Goal: Information Seeking & Learning: Compare options

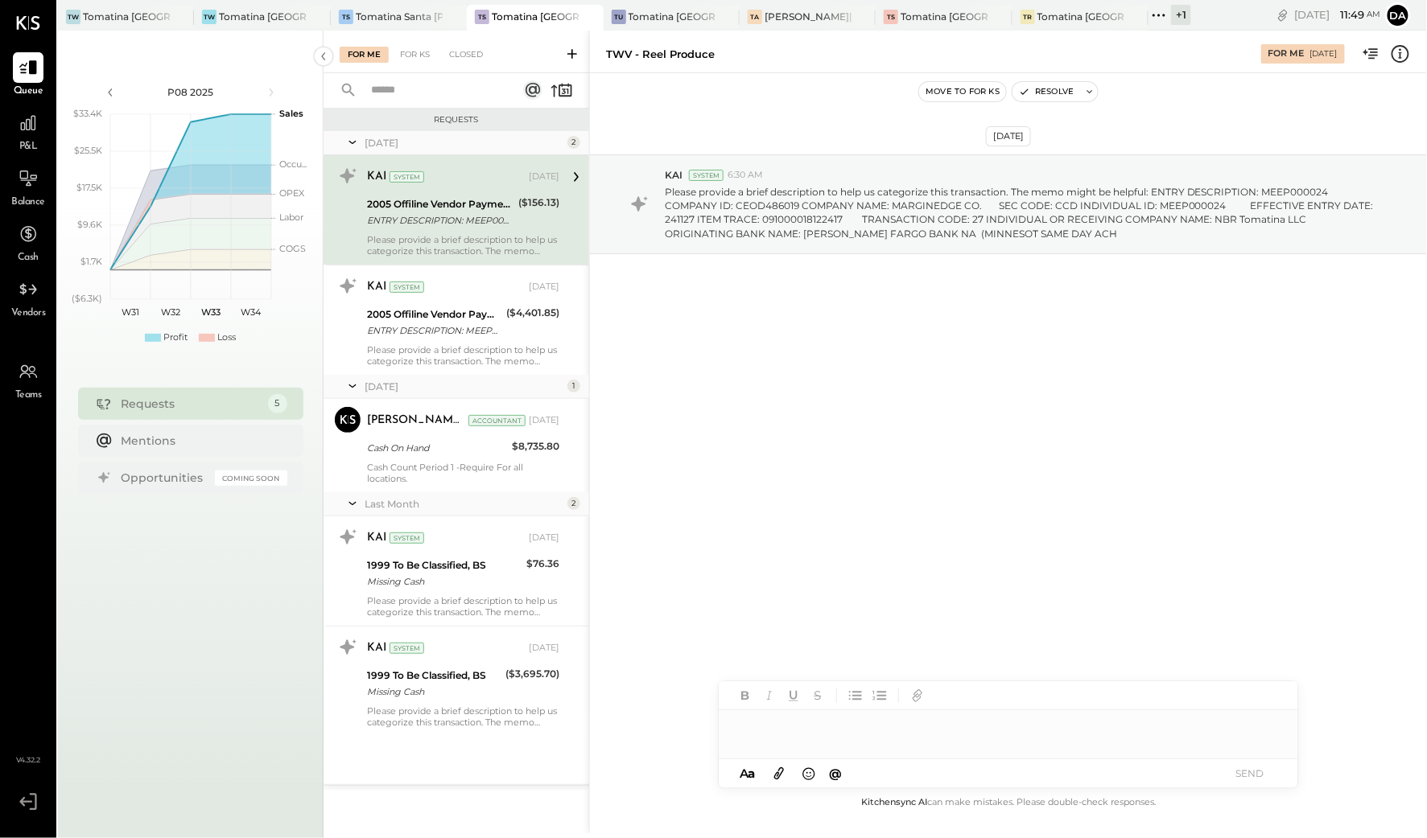
click at [21, 146] on span "P&L" at bounding box center [28, 147] width 19 height 14
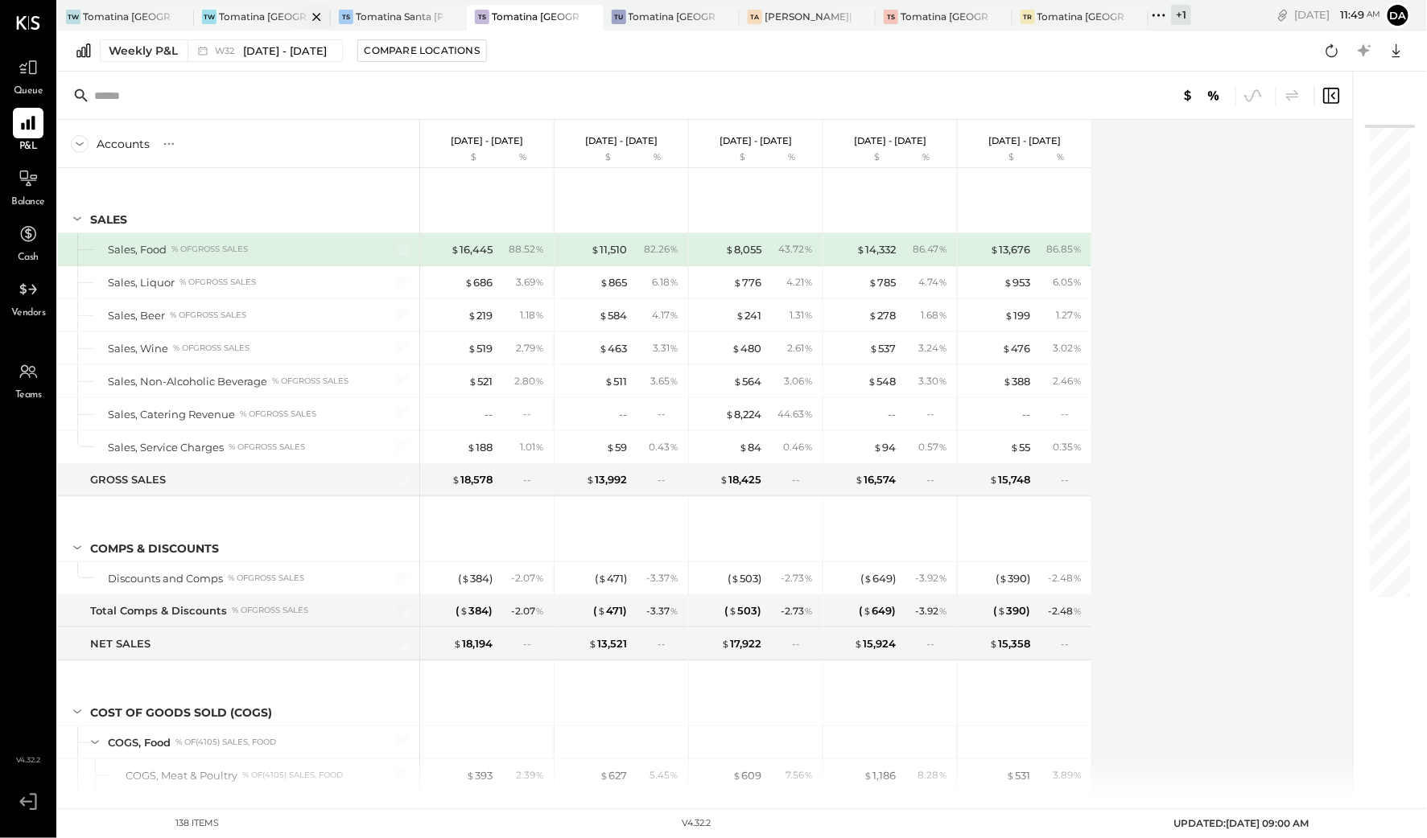
click at [271, 19] on div "Tomatina [GEOGRAPHIC_DATA]" at bounding box center [262, 17] width 87 height 14
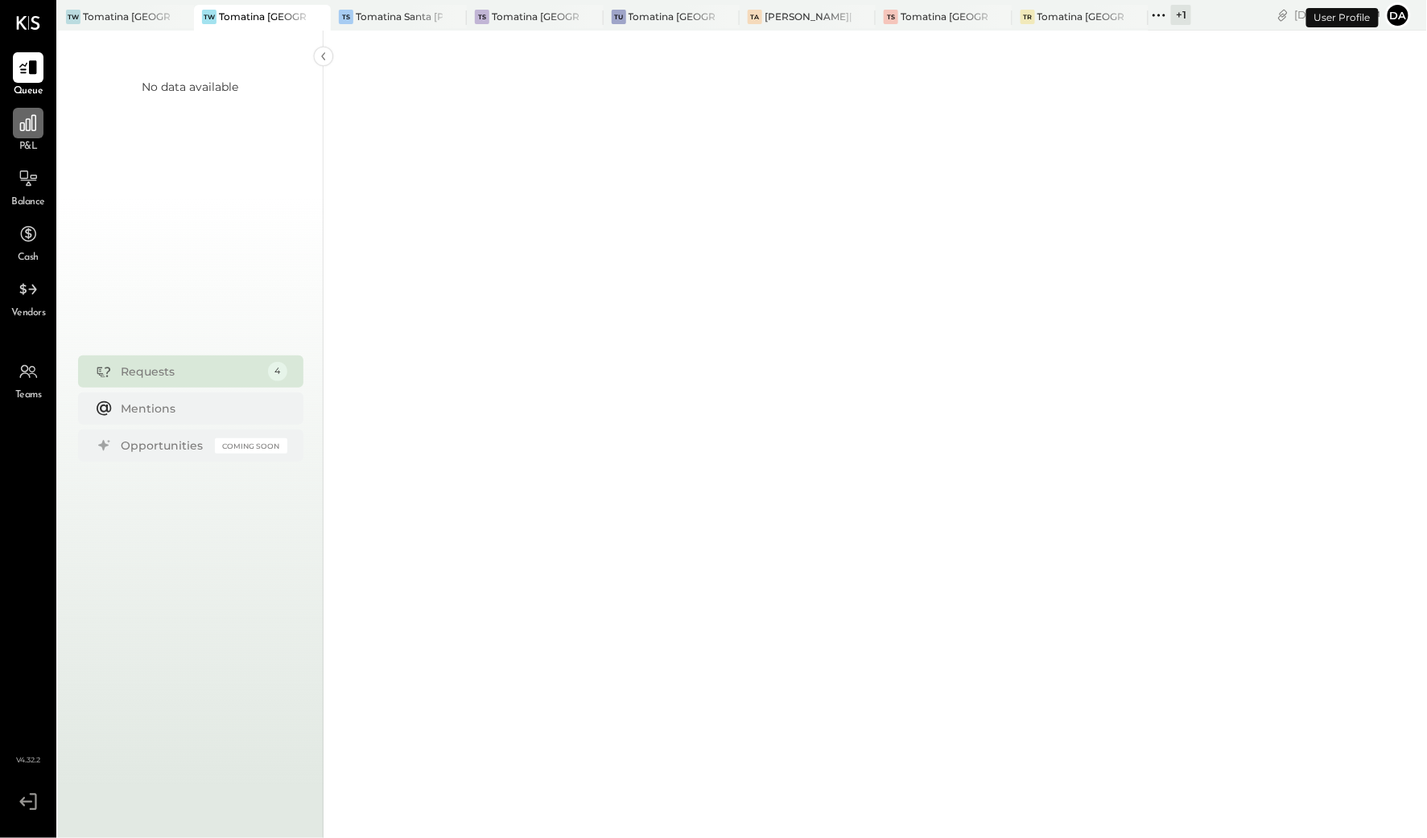
click at [16, 137] on div at bounding box center [28, 123] width 31 height 31
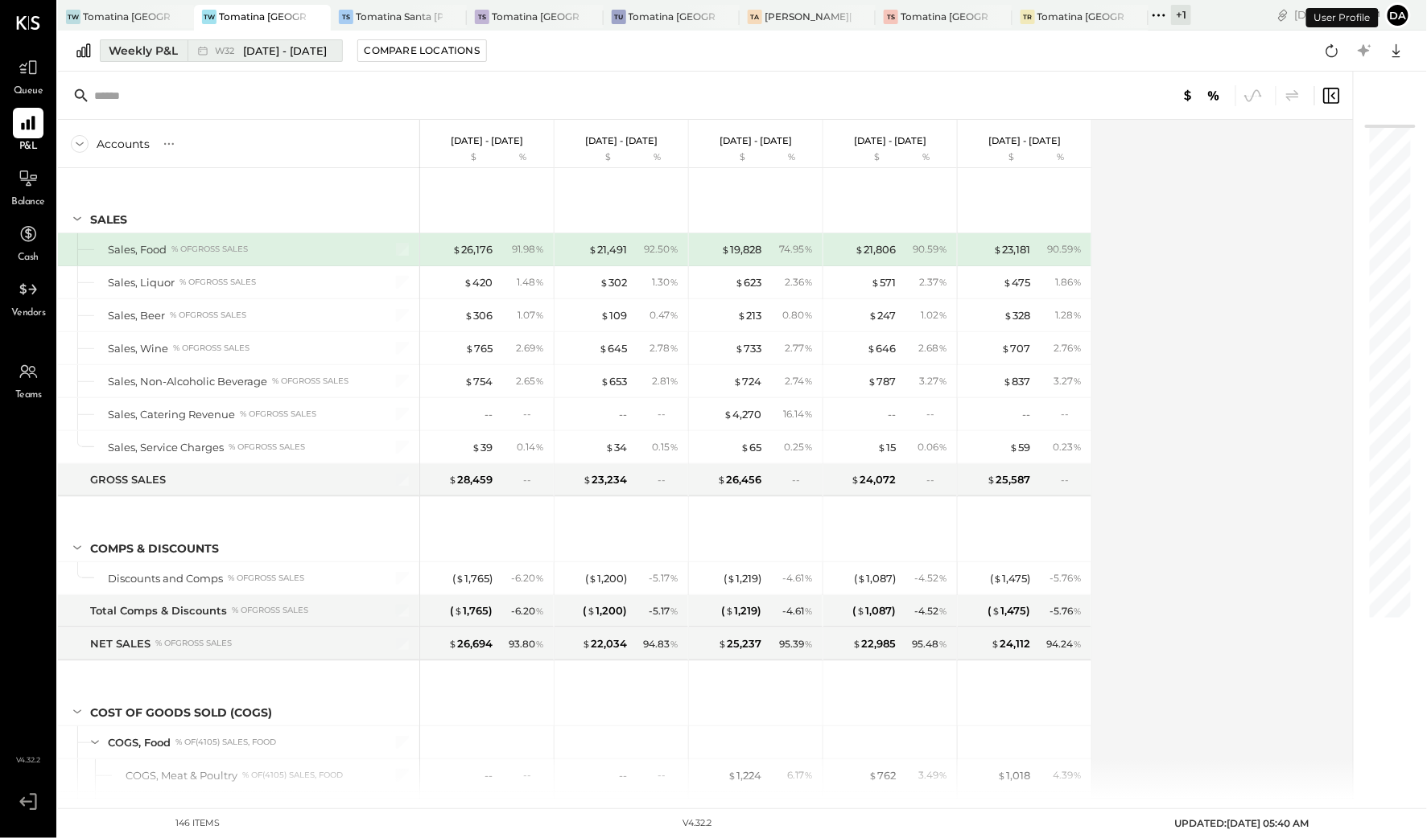
click at [138, 50] on div "Weekly P&L" at bounding box center [143, 51] width 69 height 16
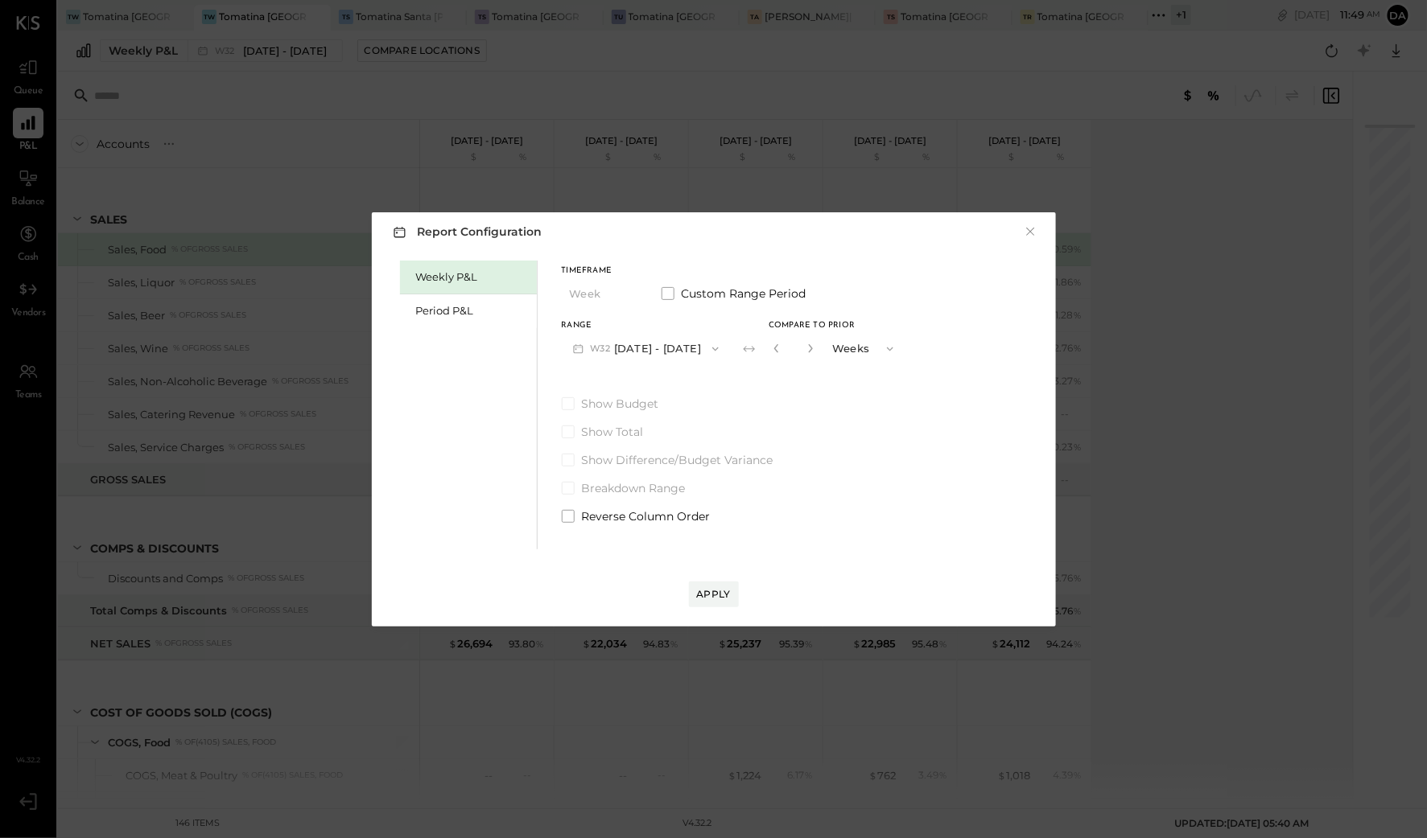
click at [650, 352] on button "W32 [DATE] - [DATE]" at bounding box center [646, 349] width 169 height 30
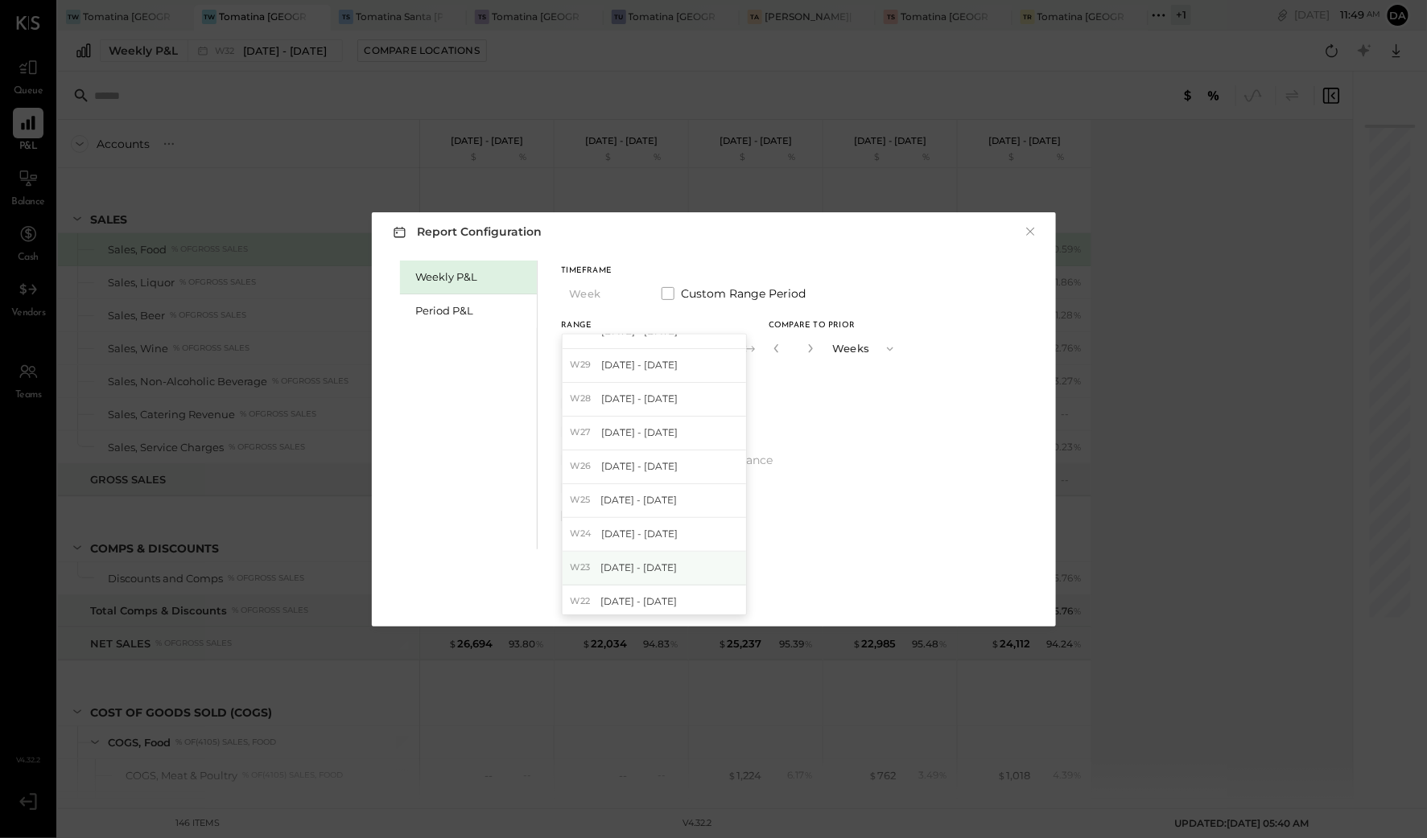
scroll to position [241, 0]
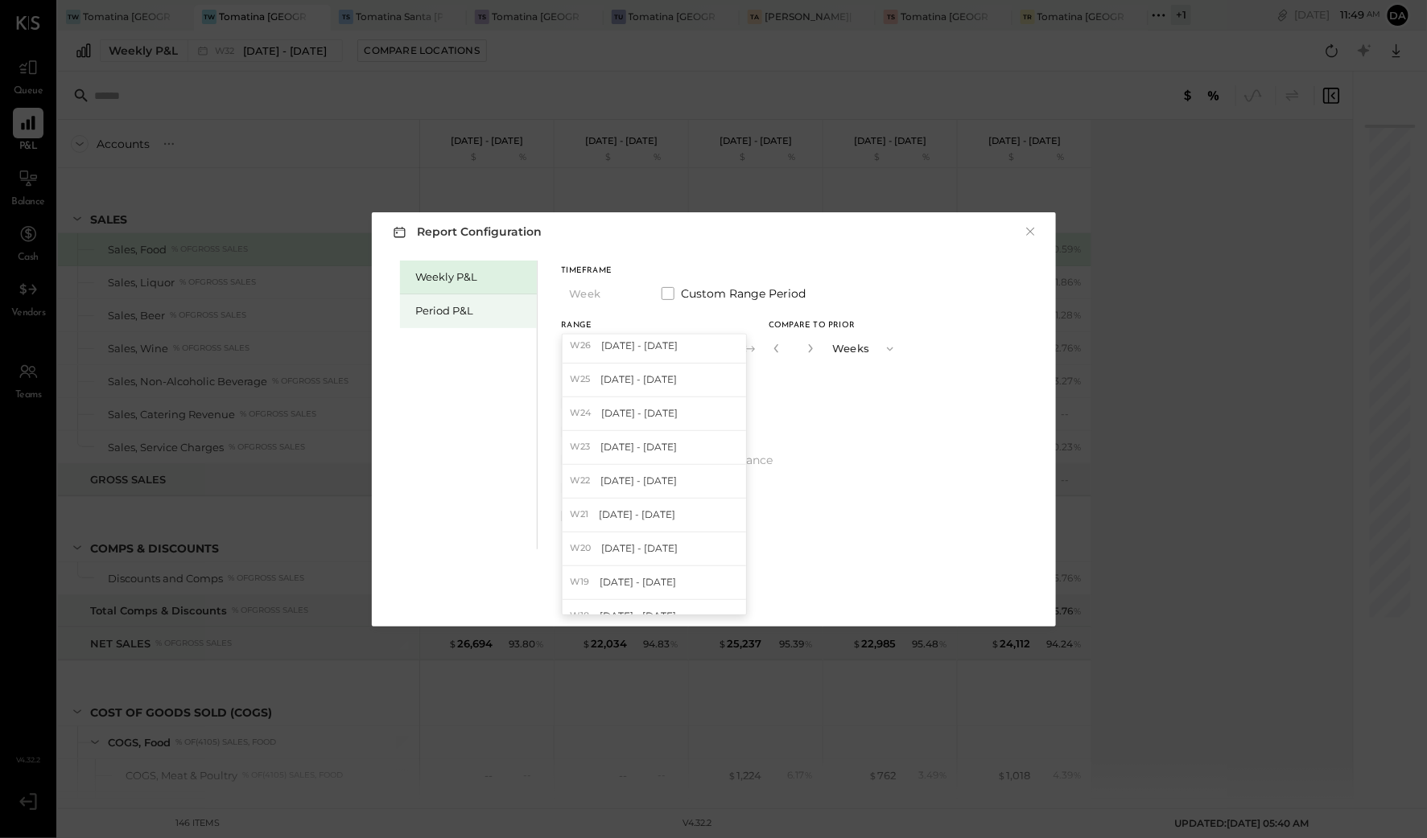
click at [447, 322] on div "Period P&L" at bounding box center [468, 311] width 137 height 34
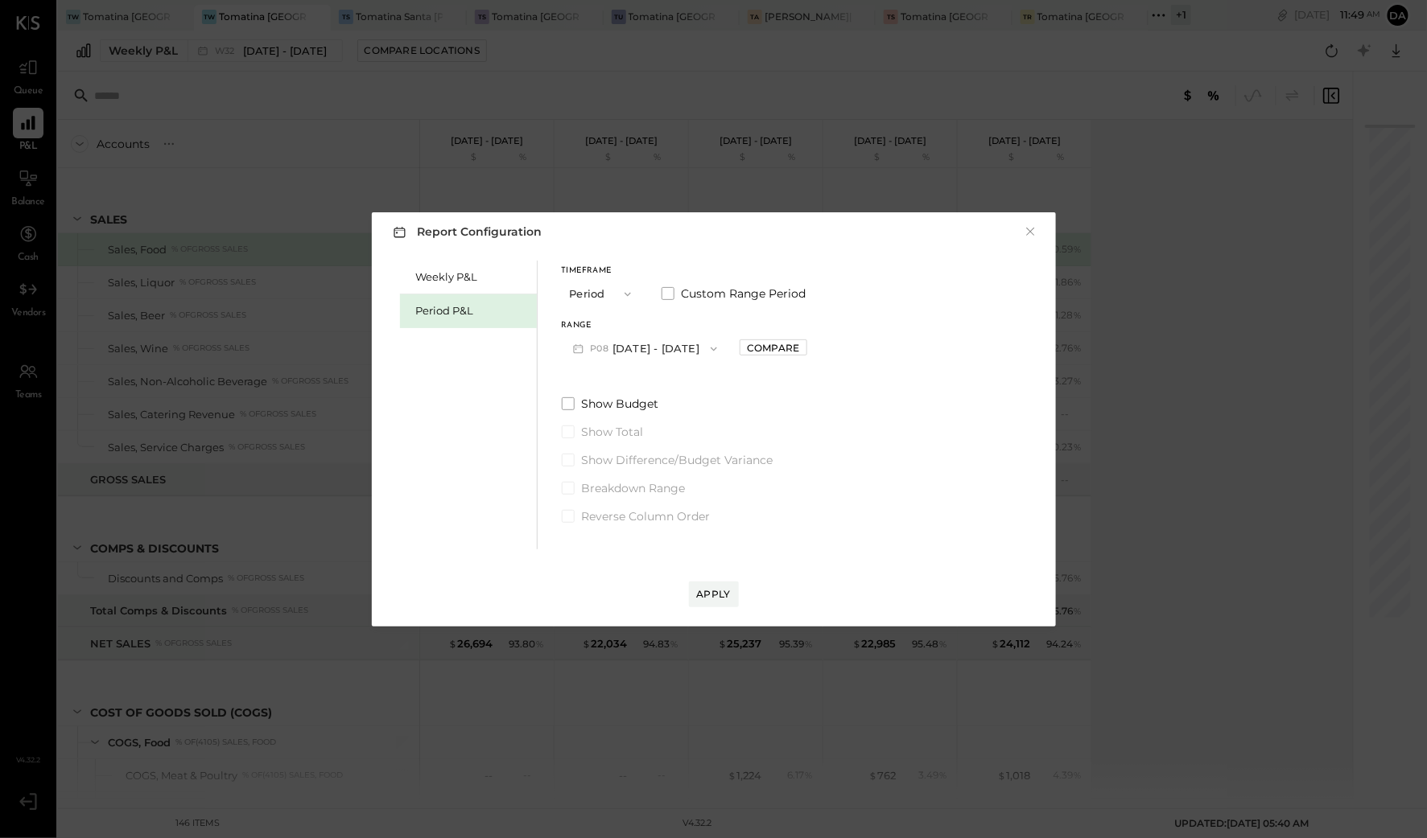
click at [638, 356] on button "P08 [DATE] - [DATE]" at bounding box center [645, 349] width 167 height 30
click at [657, 467] on span "[DATE] - [DATE]" at bounding box center [632, 462] width 76 height 14
click at [779, 345] on div "Compare" at bounding box center [768, 348] width 52 height 14
click at [809, 348] on icon "button" at bounding box center [804, 349] width 10 height 10
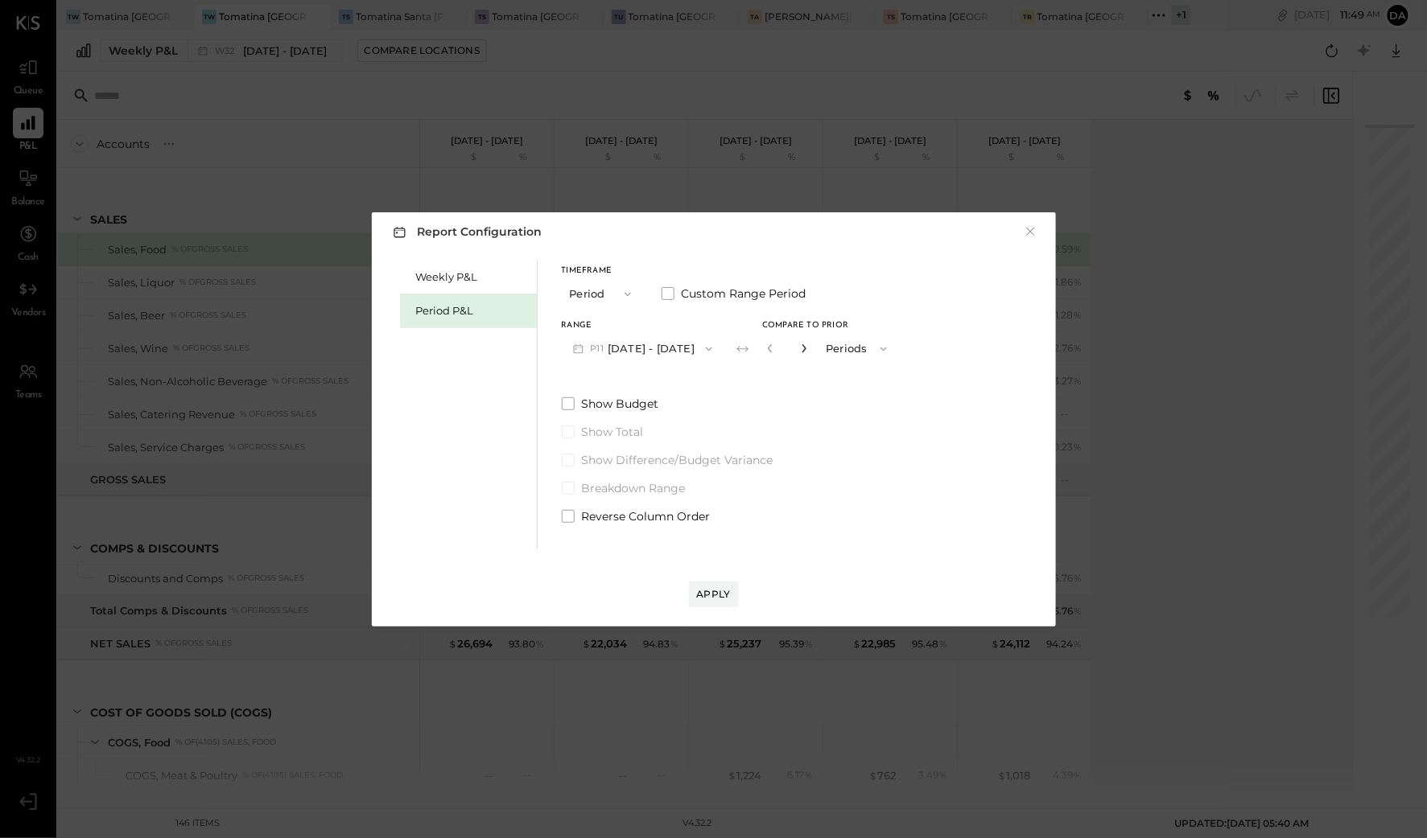
click at [809, 348] on icon "button" at bounding box center [804, 349] width 10 height 10
type input "*"
click at [722, 596] on div "Apply" at bounding box center [714, 594] width 34 height 14
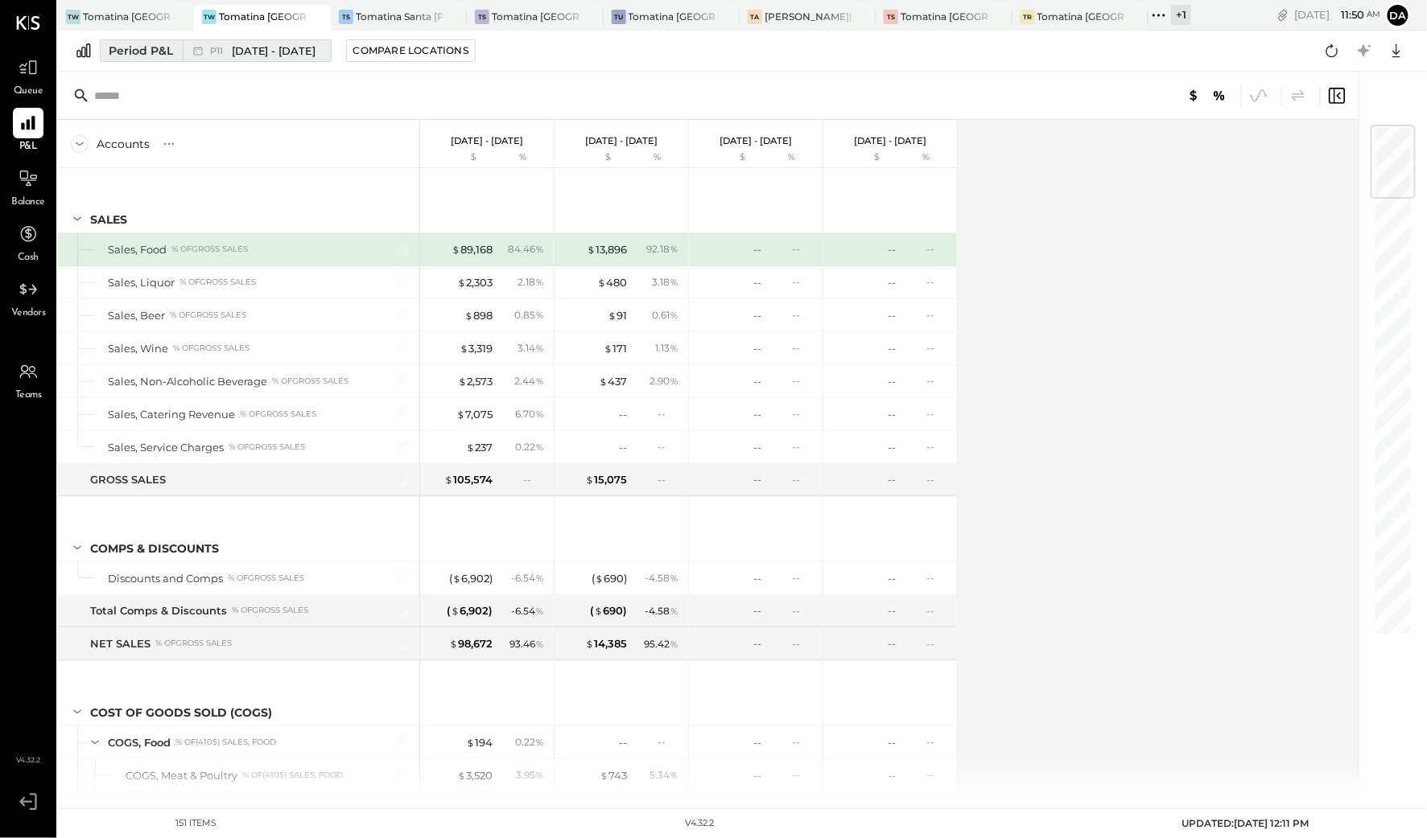
click at [134, 51] on div "Period P&L" at bounding box center [141, 51] width 64 height 16
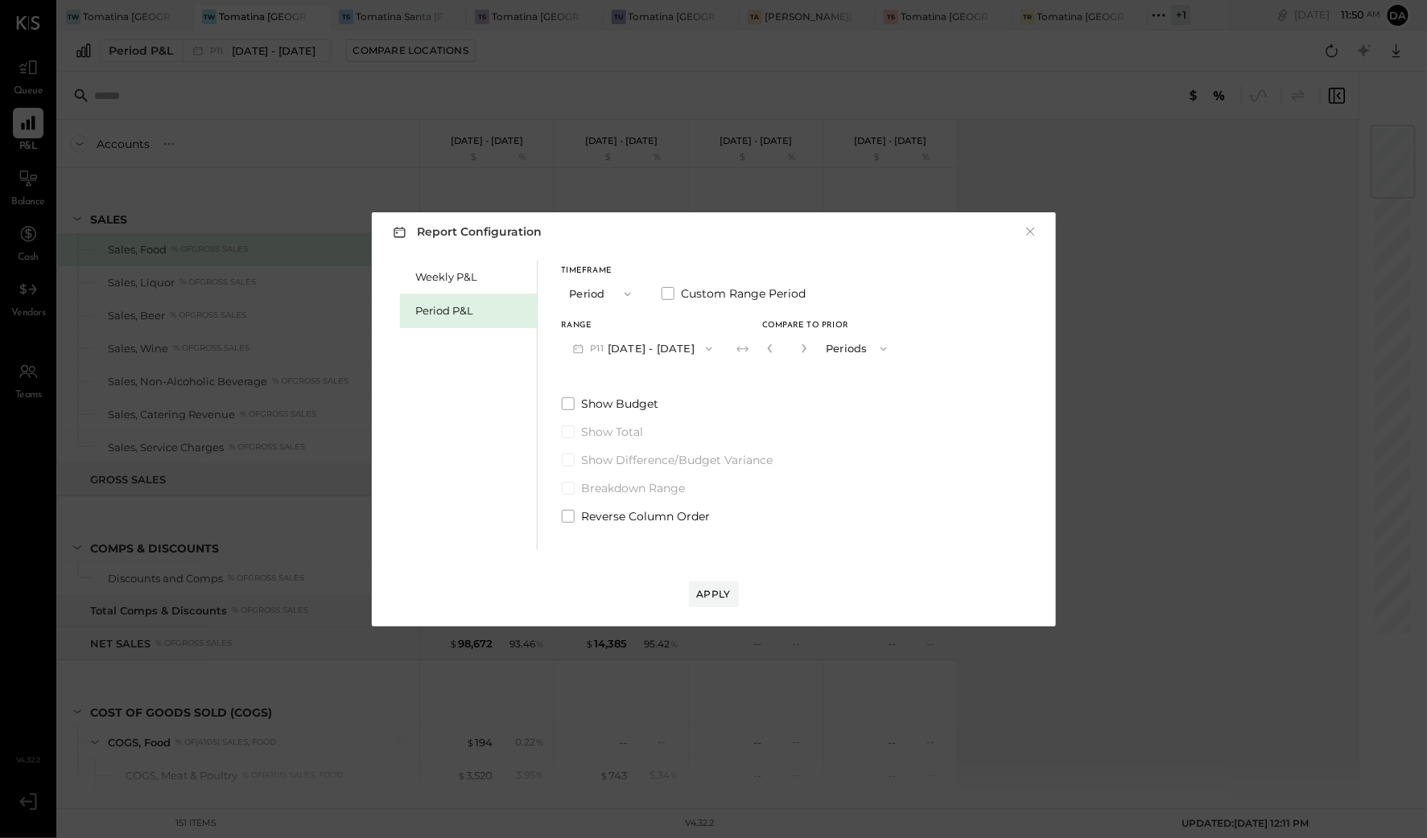
click at [664, 349] on button "P11 [DATE] - [DATE]" at bounding box center [643, 349] width 163 height 30
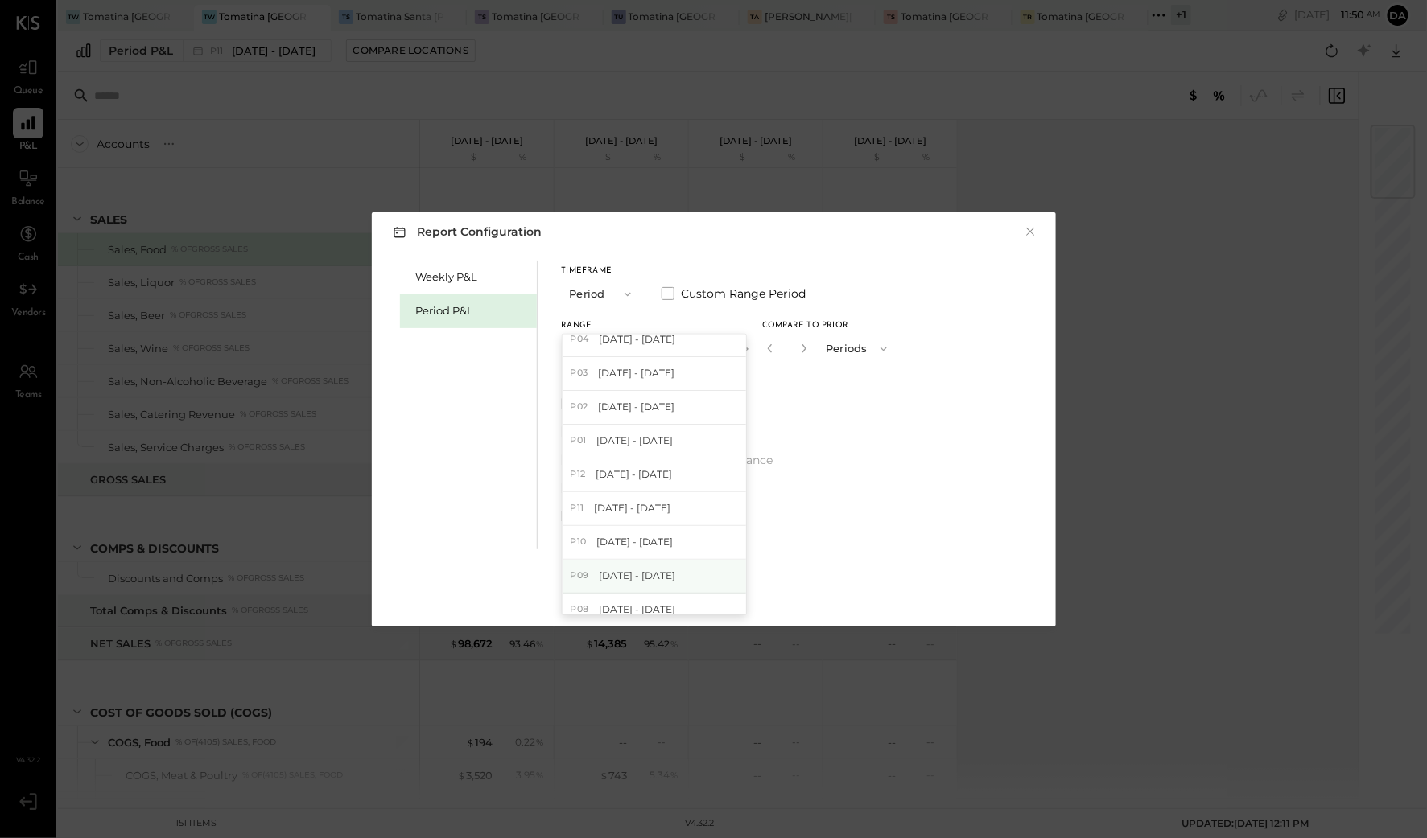
scroll to position [192, 0]
click at [673, 399] on span "[DATE] - [DATE]" at bounding box center [634, 395] width 76 height 14
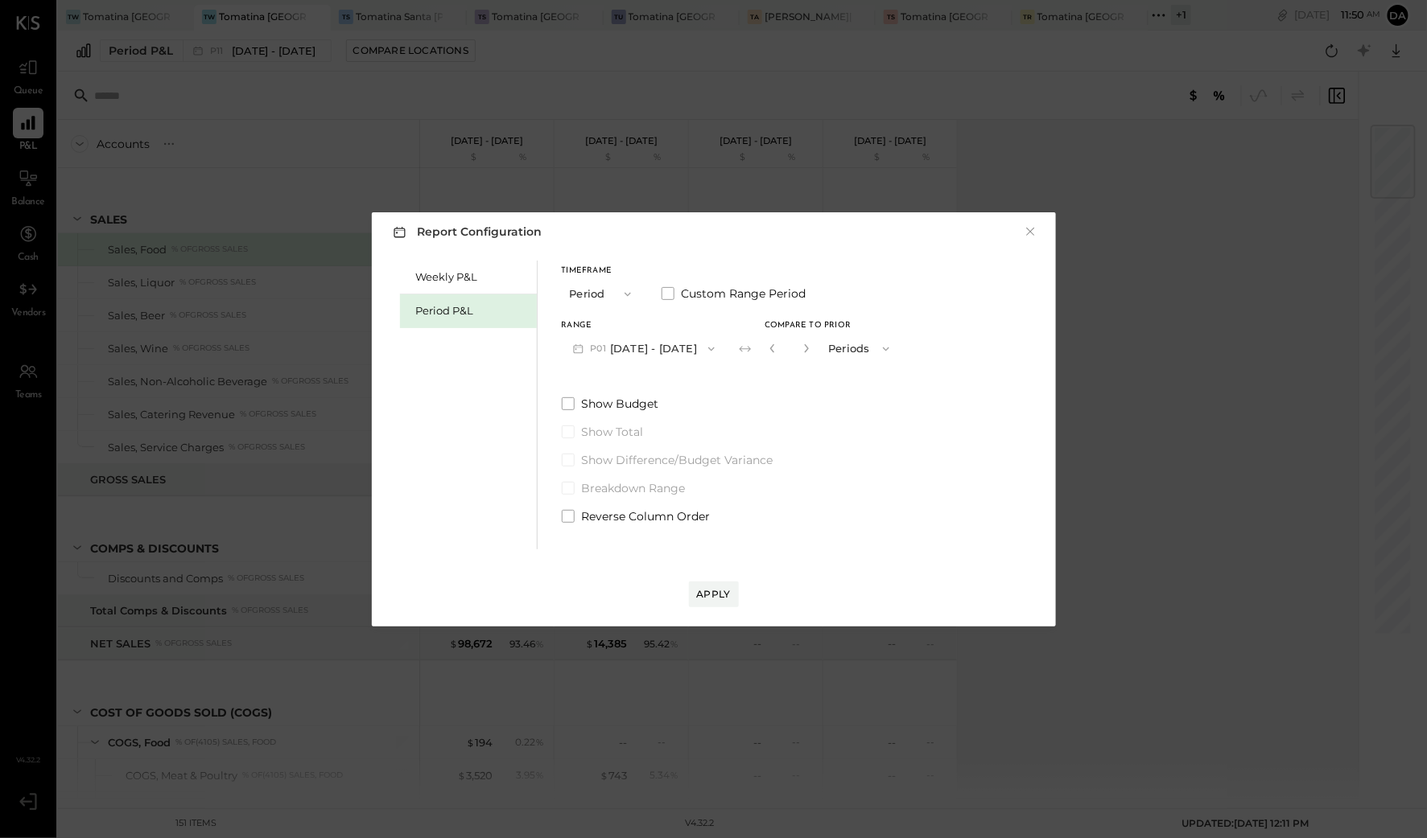
click at [674, 348] on button "P01 [DATE] - [DATE]" at bounding box center [644, 349] width 165 height 30
click at [672, 504] on span "[DATE] - [DATE]" at bounding box center [633, 500] width 76 height 14
click at [718, 591] on div "Apply" at bounding box center [714, 594] width 34 height 14
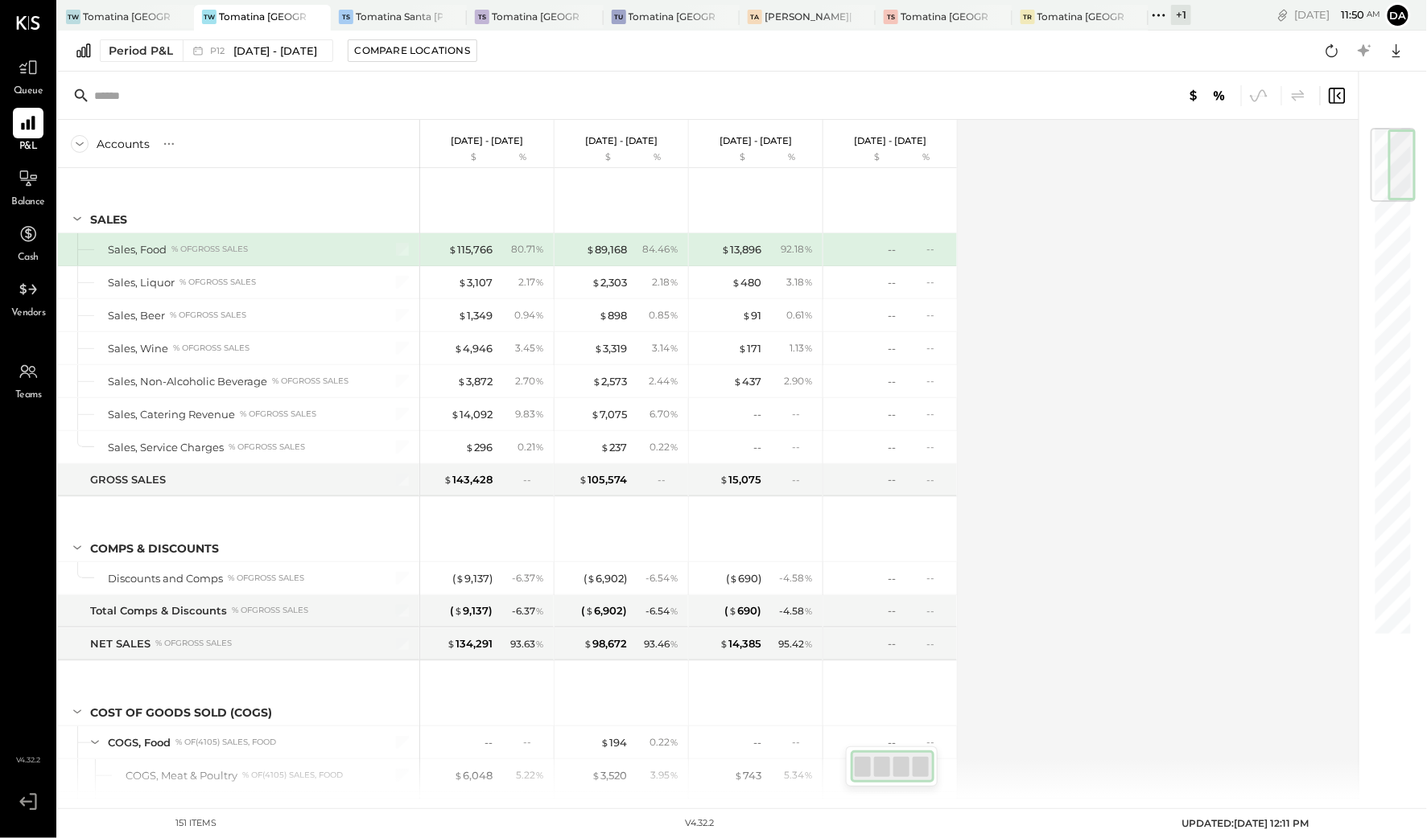
drag, startPoint x: 1406, startPoint y: 257, endPoint x: 1135, endPoint y: 82, distance: 322.2
click at [1386, 159] on div at bounding box center [1392, 165] width 45 height 74
click at [138, 53] on div "Period P&L" at bounding box center [141, 51] width 64 height 16
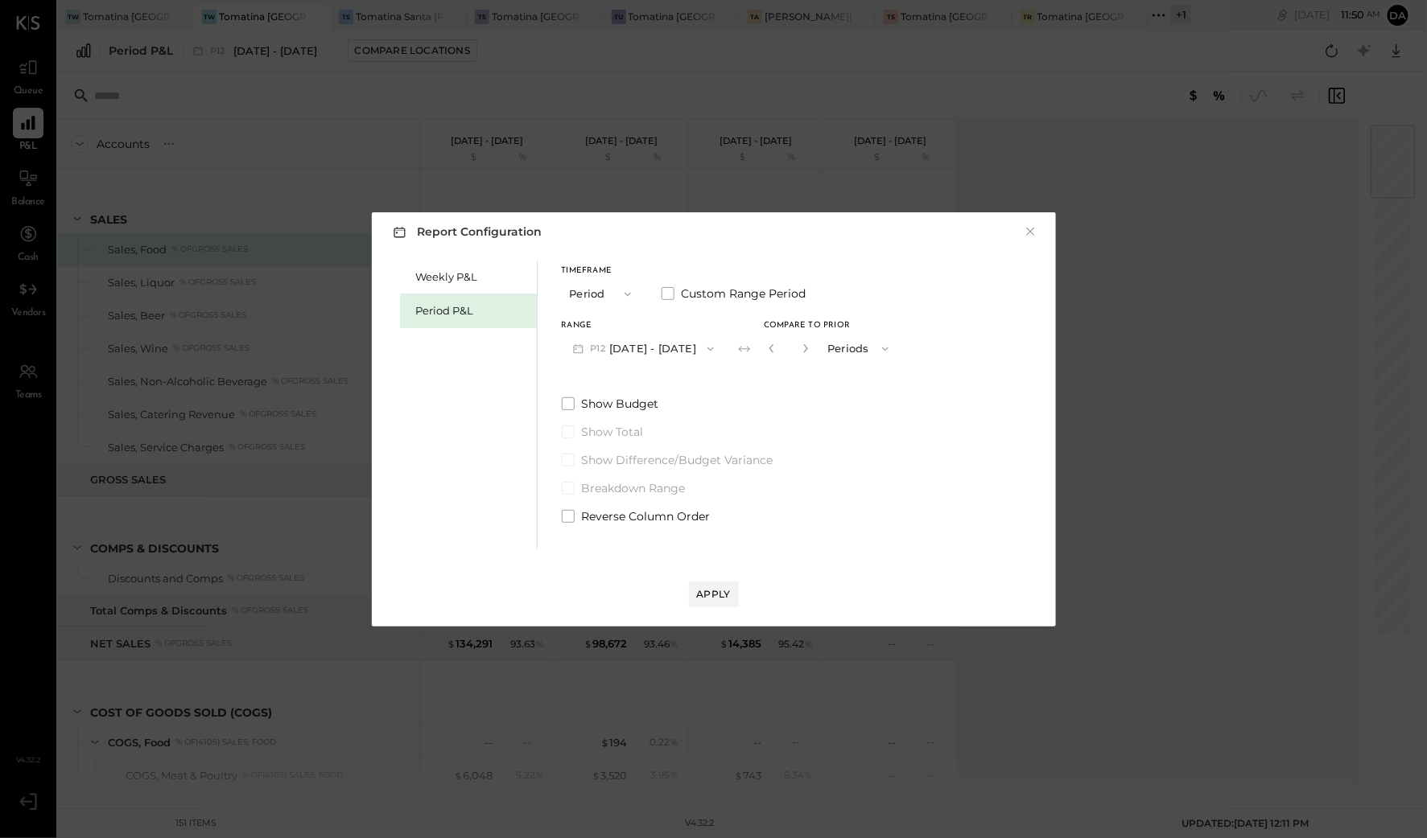
click at [597, 296] on button "Period" at bounding box center [602, 294] width 80 height 30
click at [598, 346] on div "YTD" at bounding box center [601, 351] width 79 height 29
click at [627, 296] on icon "button" at bounding box center [627, 294] width 6 height 4
click at [776, 378] on div "Weekly P&L Period P&L Timeframe YTD Period Quarter YTD Year Compare Show Budget…" at bounding box center [714, 403] width 652 height 293
click at [691, 294] on div "Compare" at bounding box center [695, 296] width 52 height 14
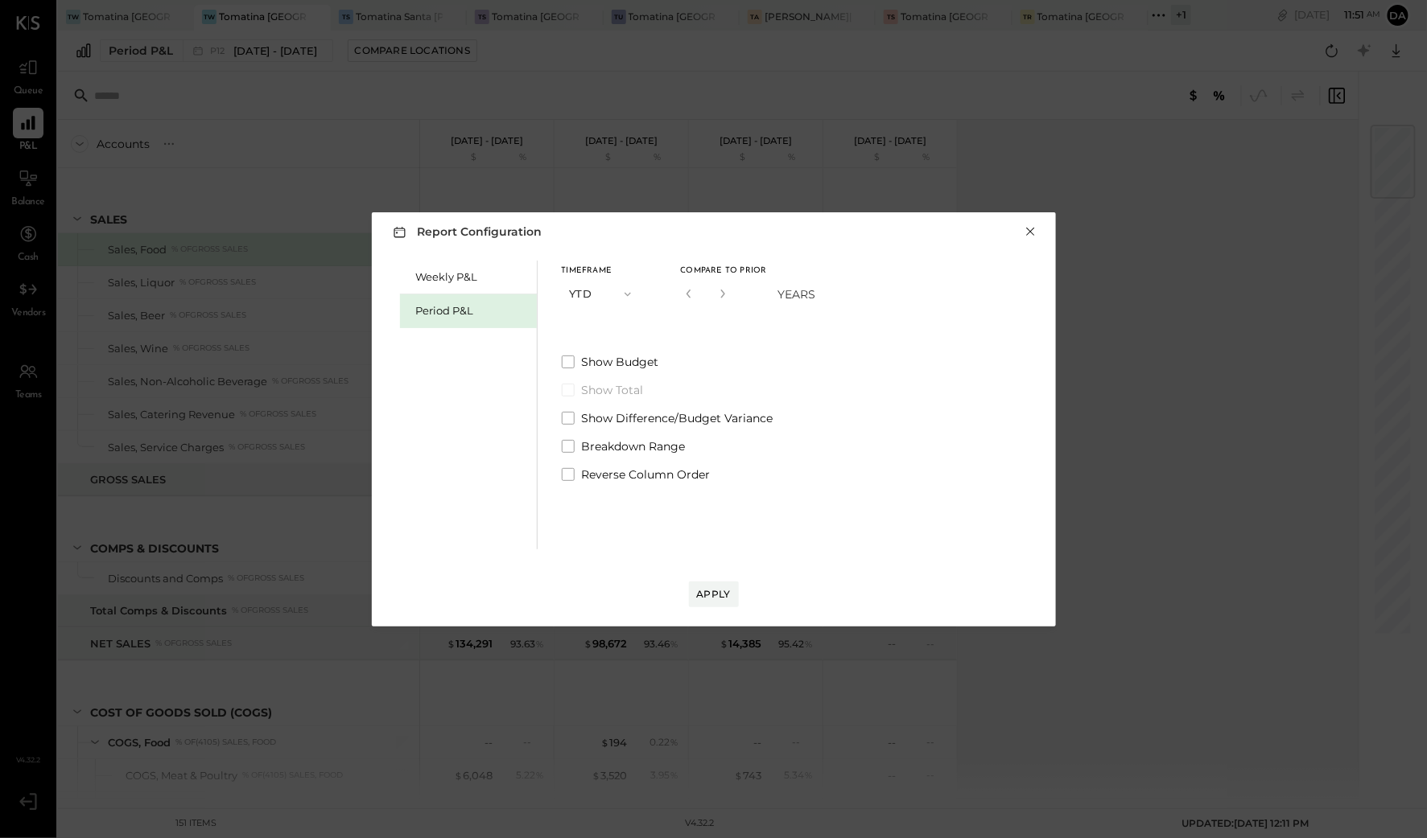
click at [1032, 230] on button "×" at bounding box center [1030, 232] width 14 height 16
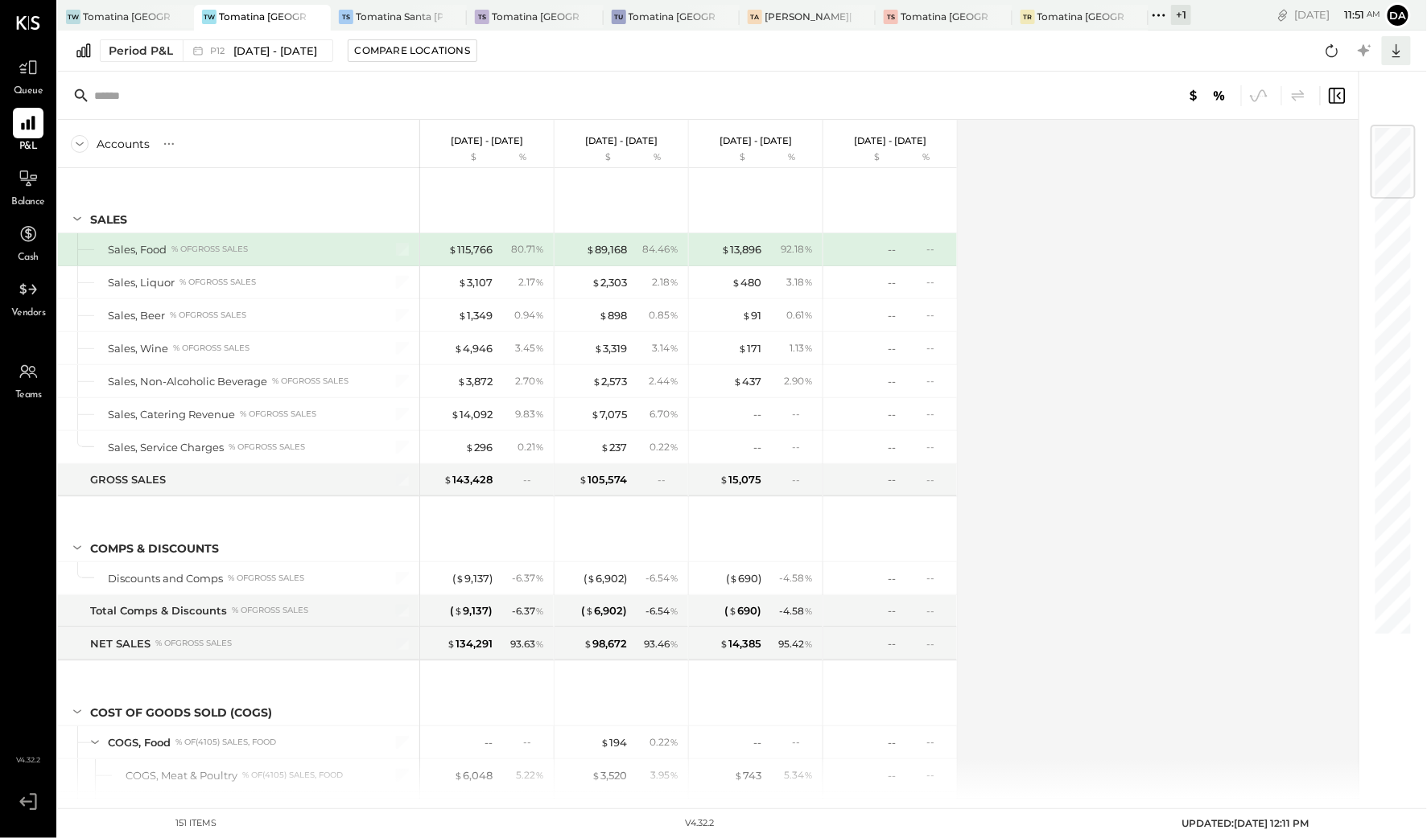
click at [1398, 56] on icon at bounding box center [1396, 51] width 8 height 14
click at [1340, 133] on div "Excel" at bounding box center [1346, 145] width 129 height 34
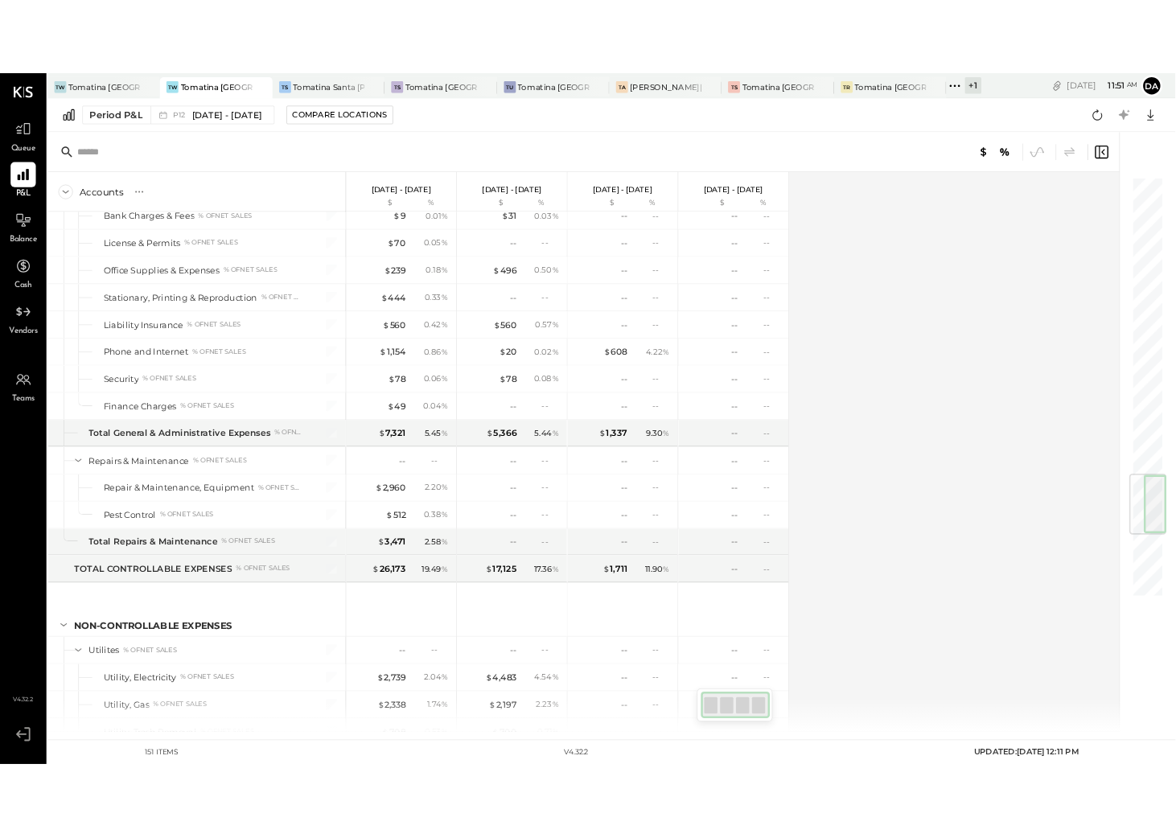
scroll to position [3709, 0]
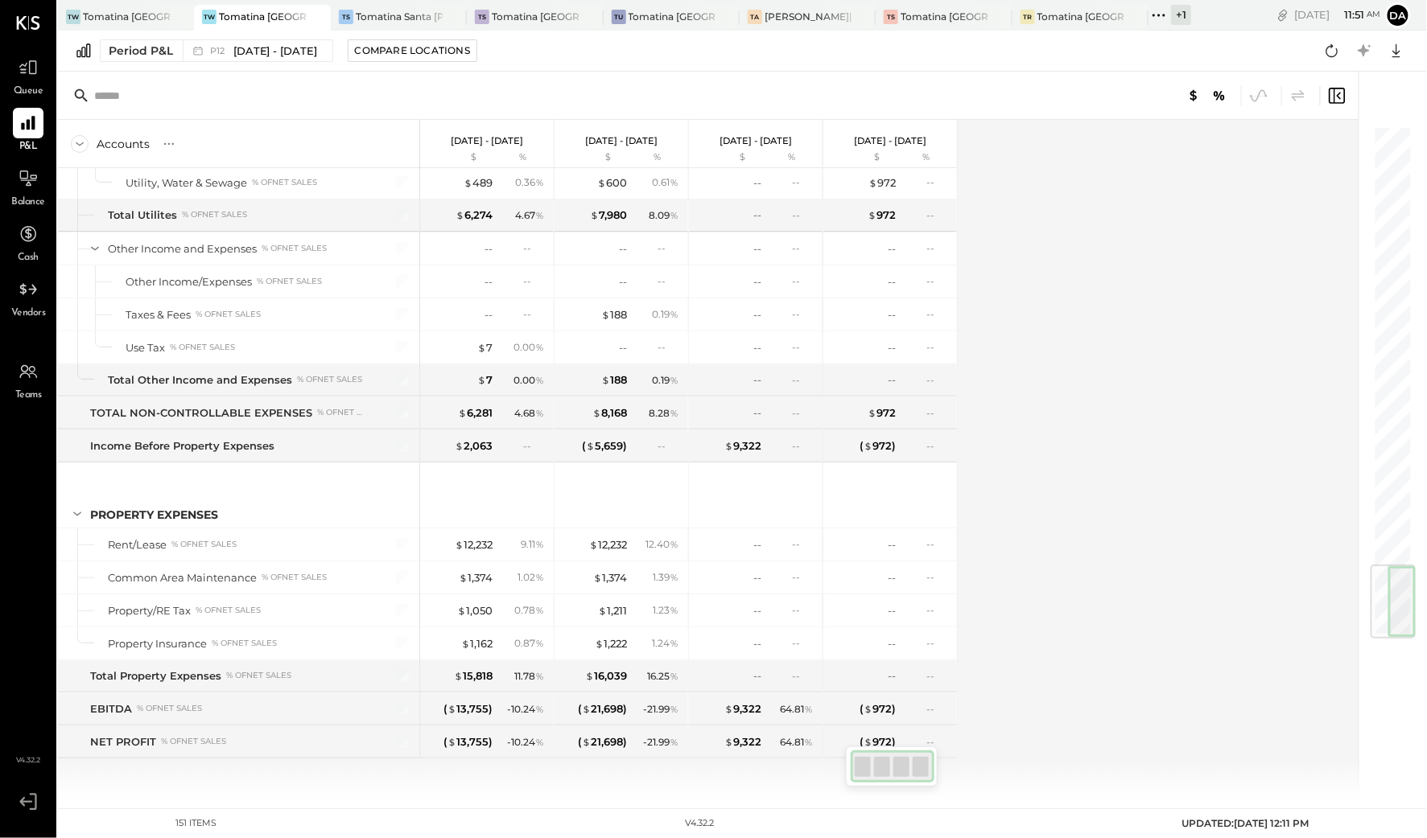
drag, startPoint x: 1389, startPoint y: 173, endPoint x: 1413, endPoint y: 685, distance: 513.0
click at [1401, 685] on div "Accounts S % GL [DATE] - [DATE] $ % [DATE] - [DATE] $ % [DATE] - [DATE] $ % [DA…" at bounding box center [742, 435] width 1369 height 727
click at [455, 56] on div "Compare Locations" at bounding box center [412, 50] width 115 height 14
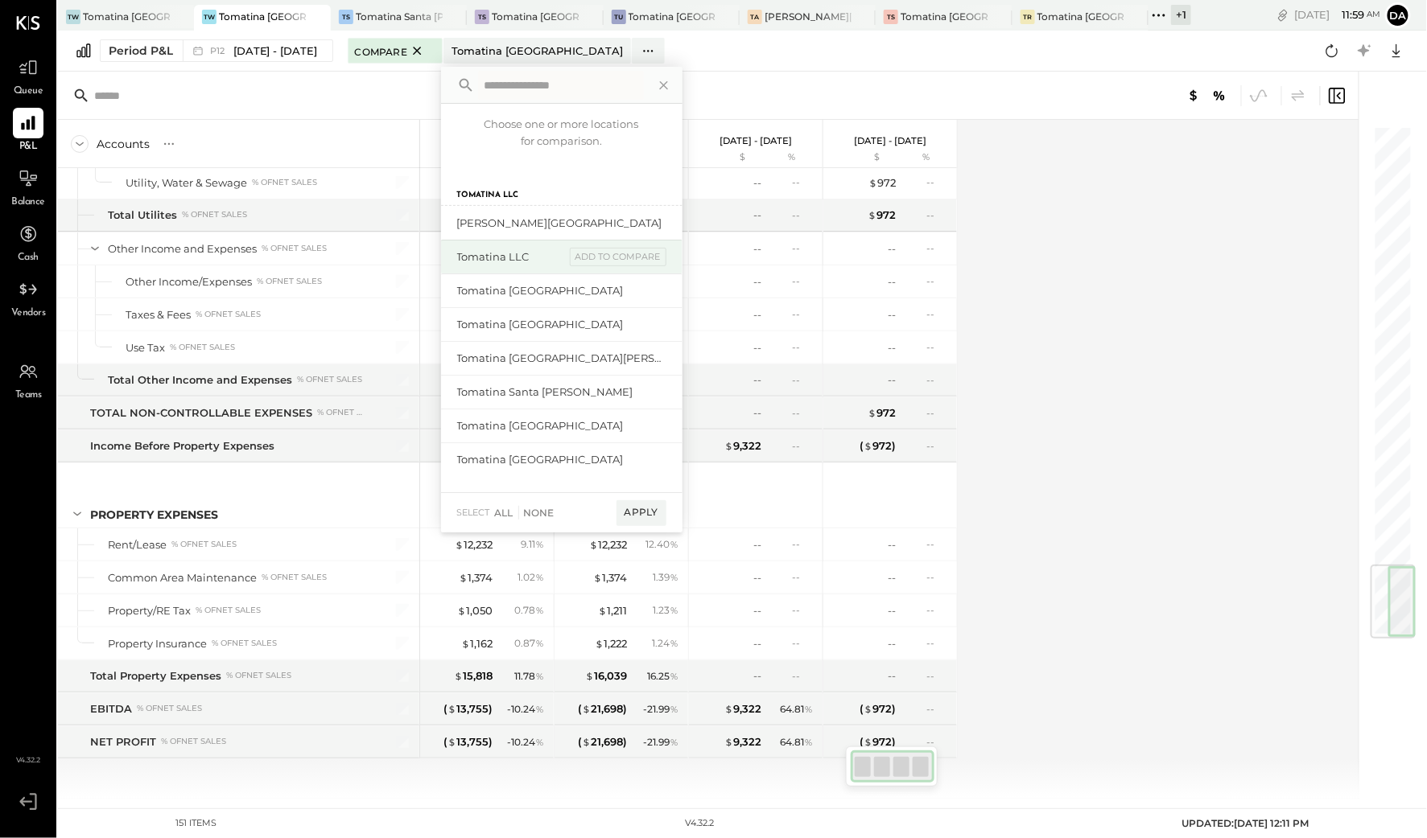
click at [539, 253] on div "Tomatina LLC" at bounding box center [511, 256] width 108 height 15
click at [620, 253] on div "add to compare" at bounding box center [618, 257] width 97 height 19
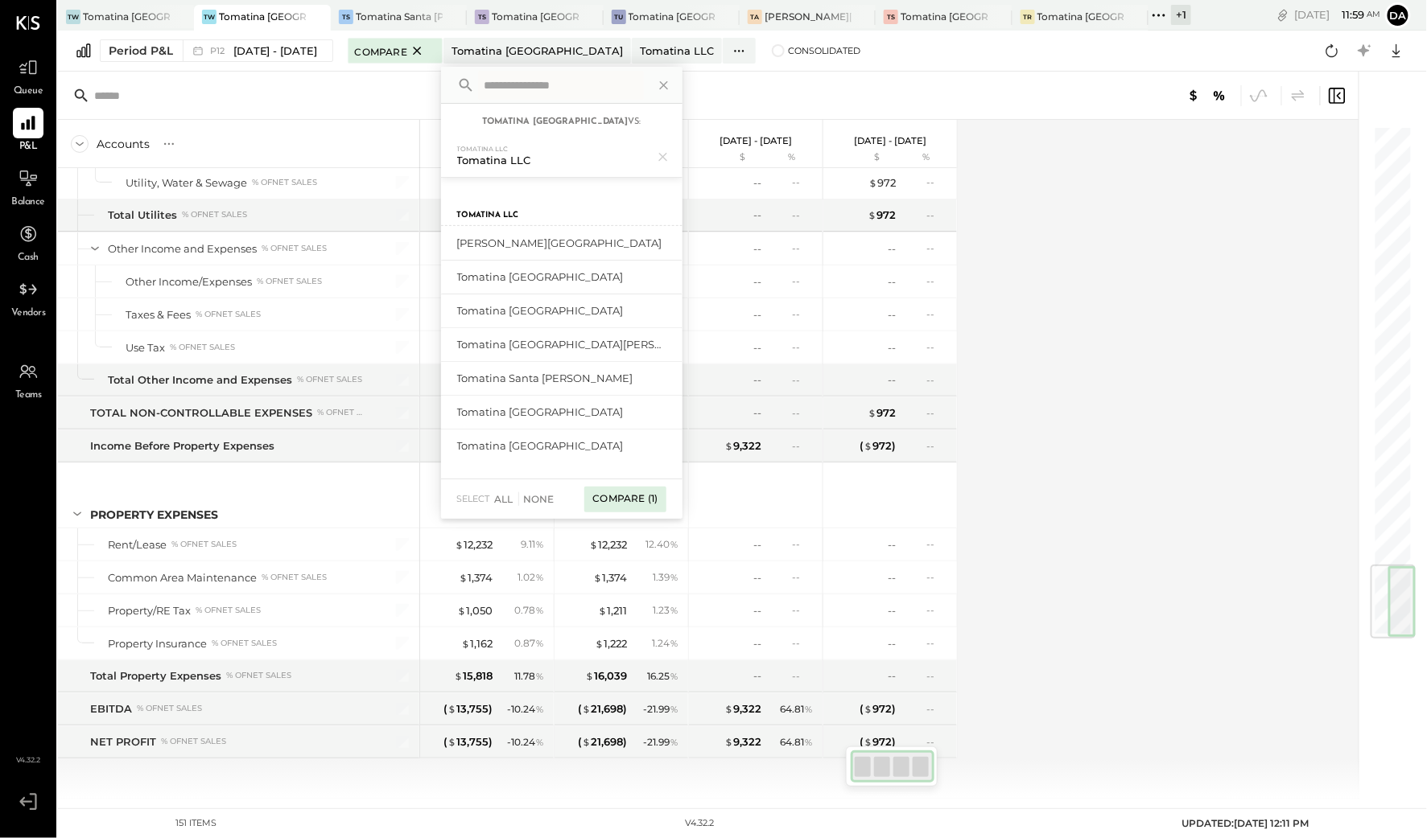
click at [641, 496] on div "Compare (1)" at bounding box center [624, 500] width 81 height 26
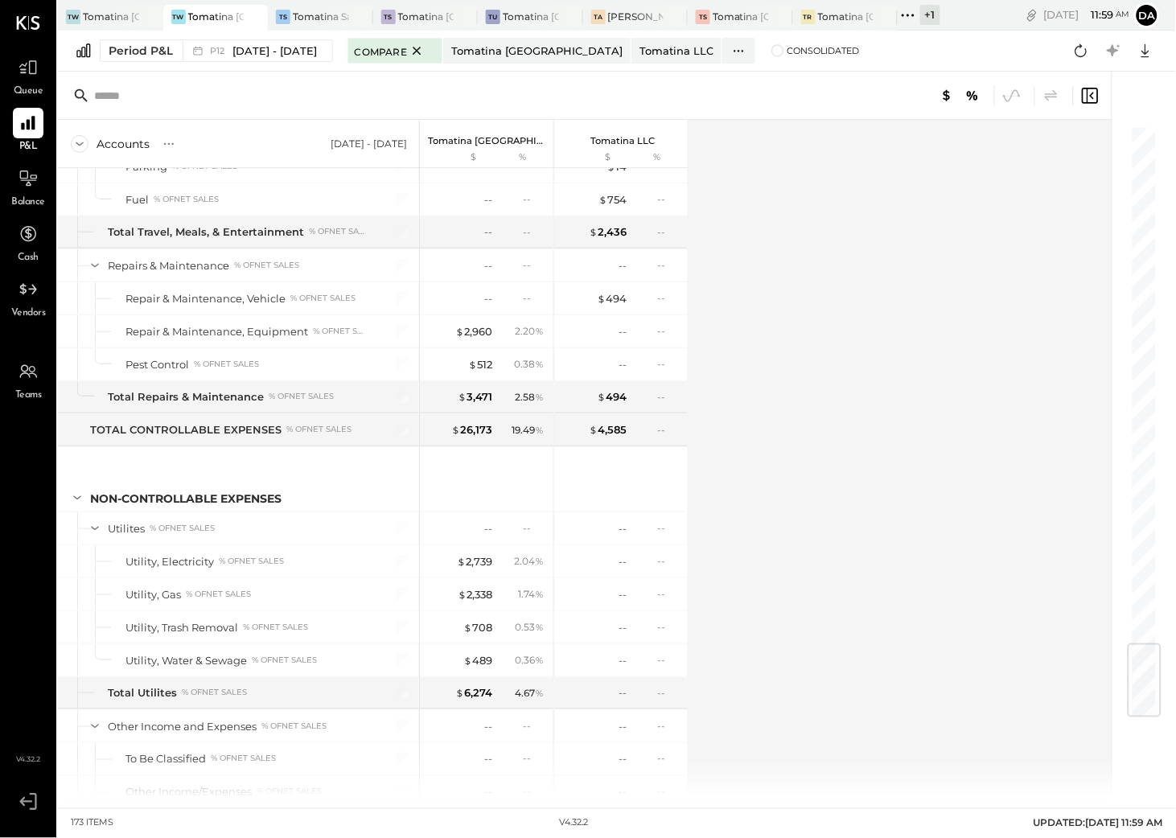
scroll to position [4404, 0]
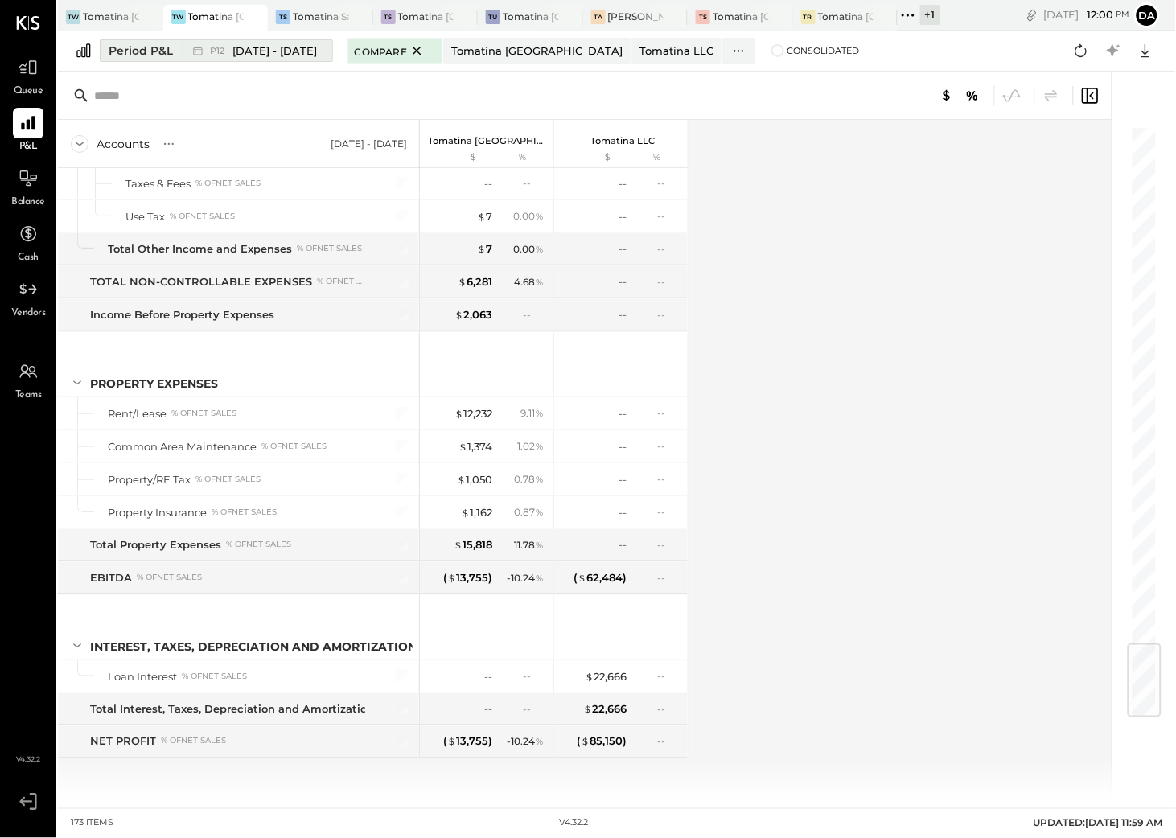
click at [243, 53] on span "[DATE] - [DATE]" at bounding box center [275, 50] width 84 height 15
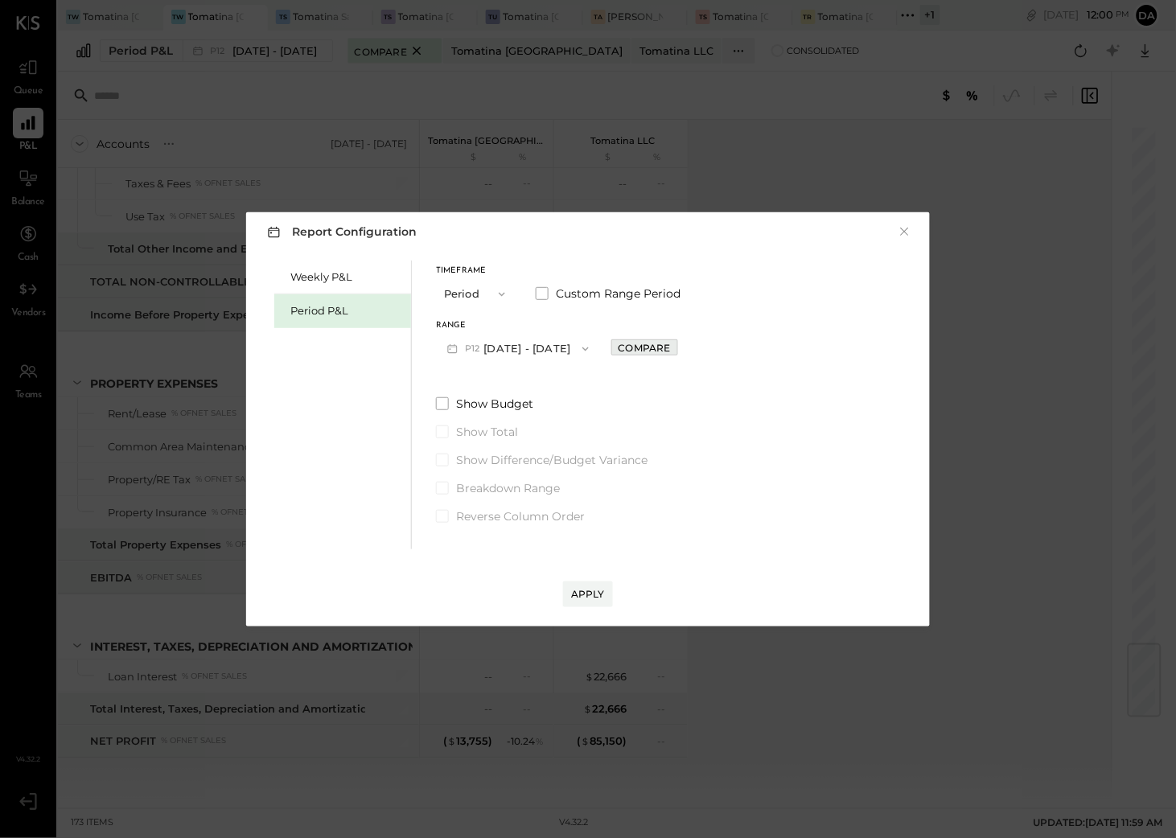
click at [671, 346] on div "Compare" at bounding box center [645, 348] width 52 height 14
click at [685, 345] on icon "button" at bounding box center [681, 349] width 10 height 10
type input "*"
click at [601, 597] on div "Apply" at bounding box center [588, 594] width 34 height 14
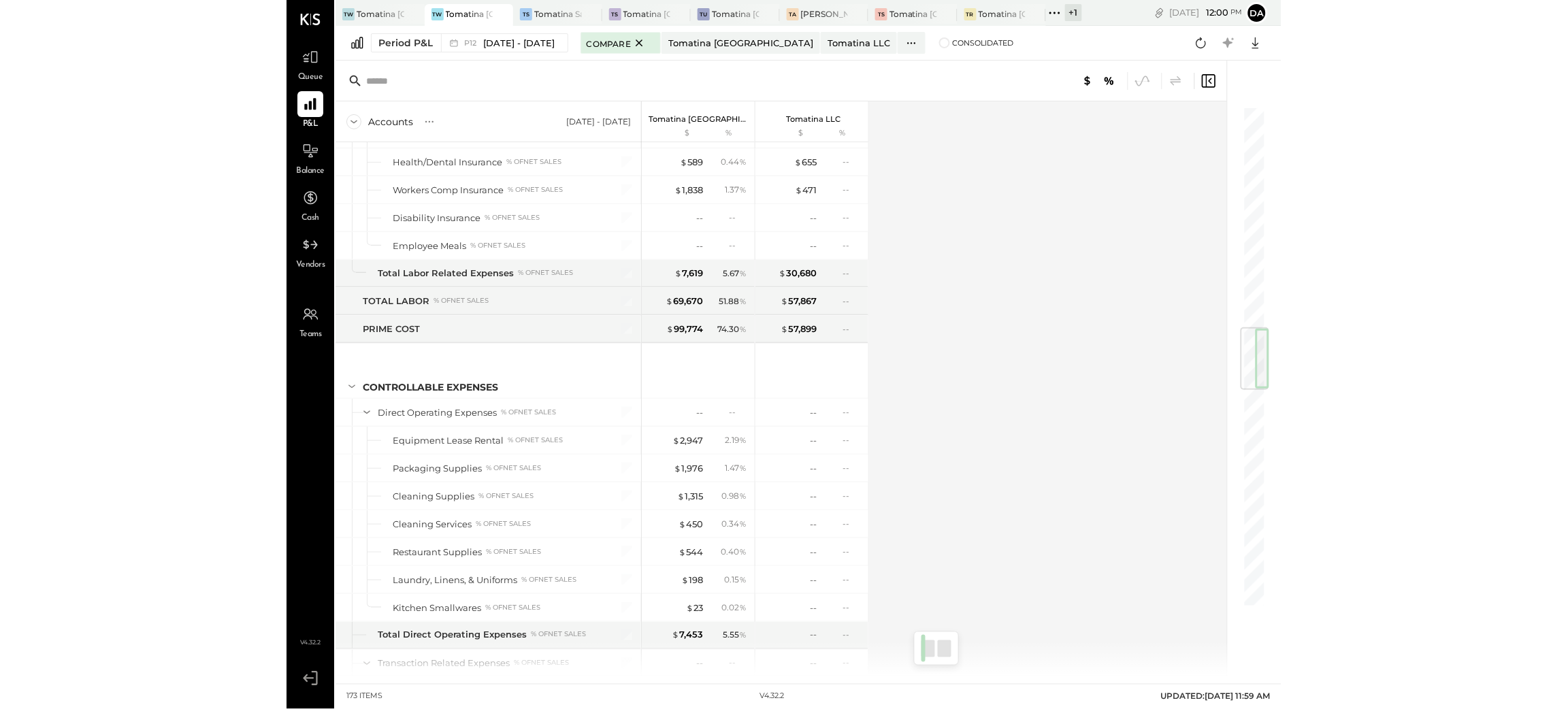
scroll to position [3726, 0]
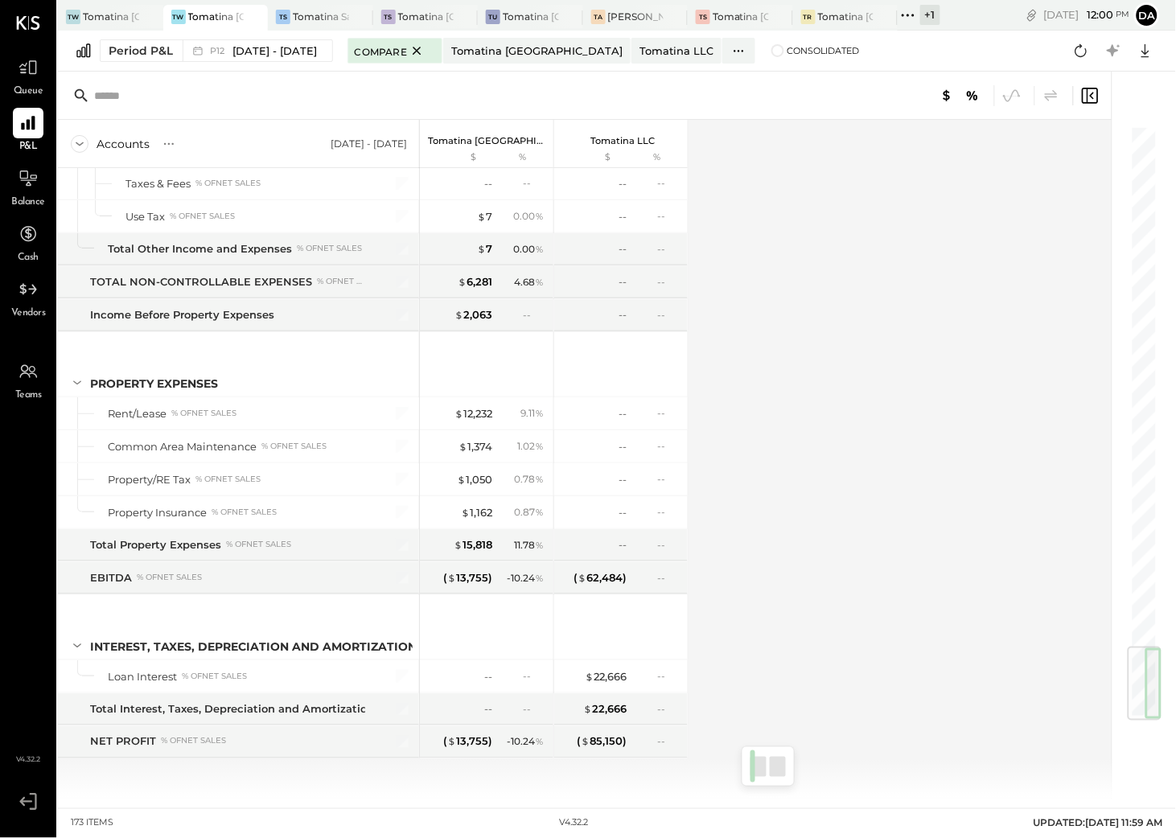
drag, startPoint x: 1153, startPoint y: 156, endPoint x: 1287, endPoint y: 765, distance: 623.7
click at [1176, 765] on html "Queue P&L Balance Cash Vendors Teams v 4.32.2 TW Tomatina [GEOGRAPHIC_DATA] [GE…" at bounding box center [588, 419] width 1176 height 838
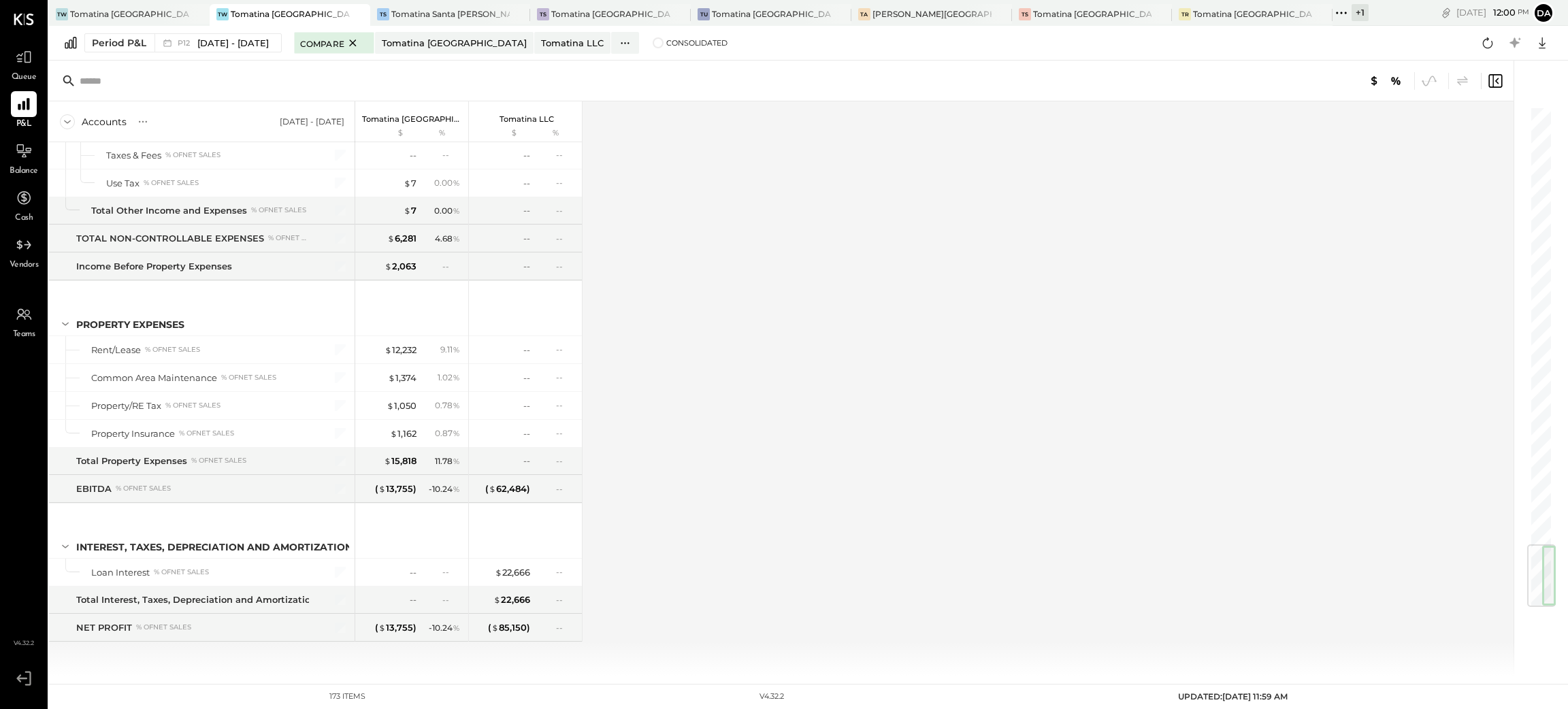
click at [1185, 9] on icon at bounding box center [1340, 13] width 18 height 18
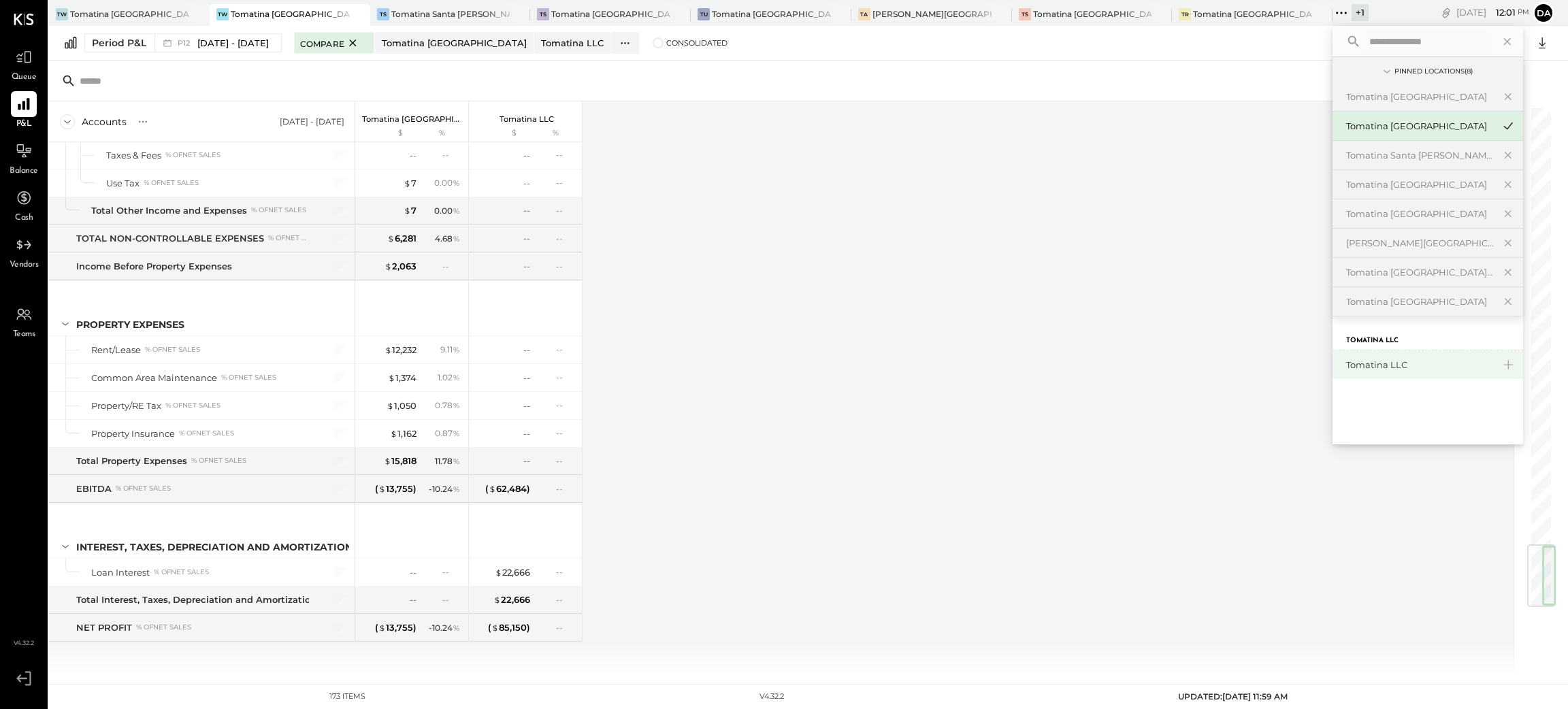
click at [1185, 366] on div "Tomatina LLC" at bounding box center [1419, 365] width 147 height 13
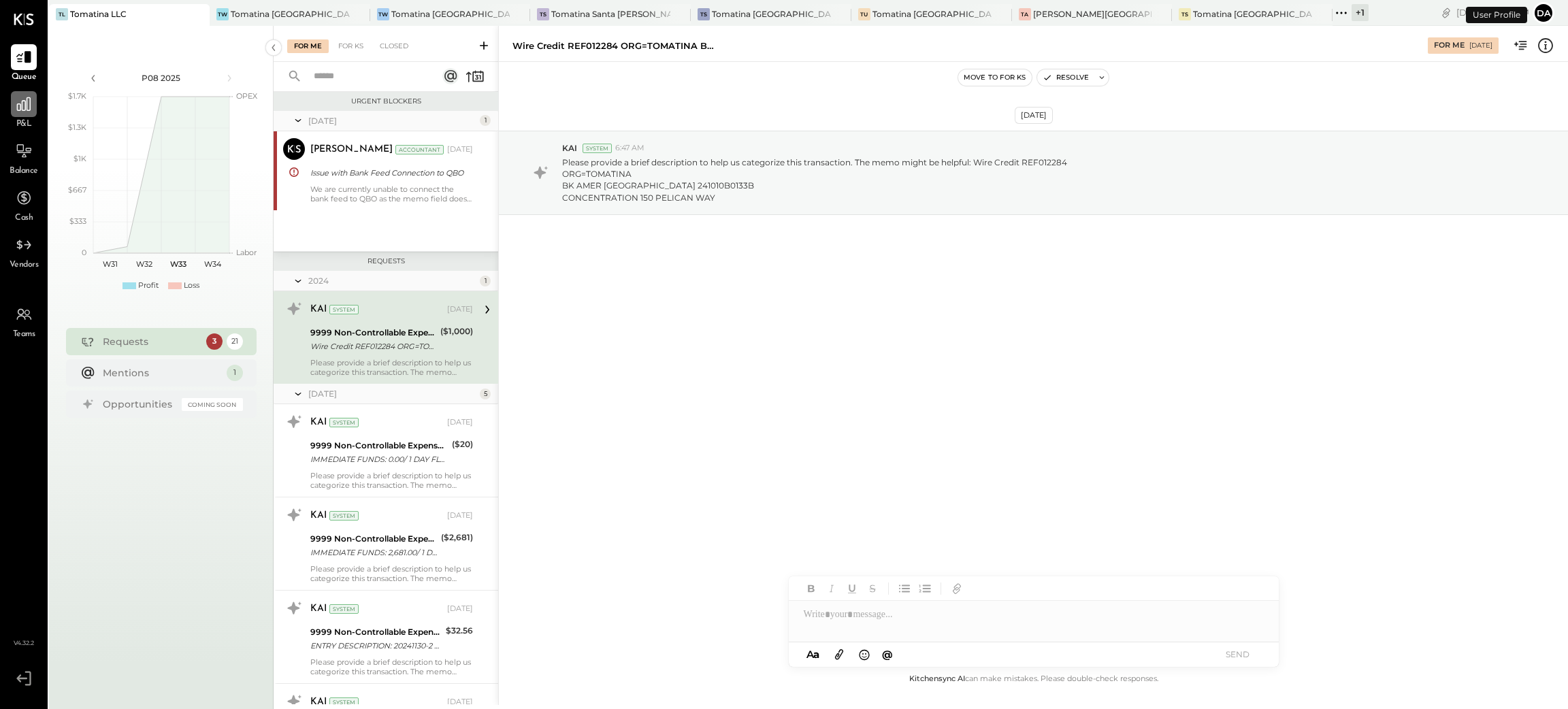
click at [27, 103] on icon at bounding box center [24, 104] width 18 height 18
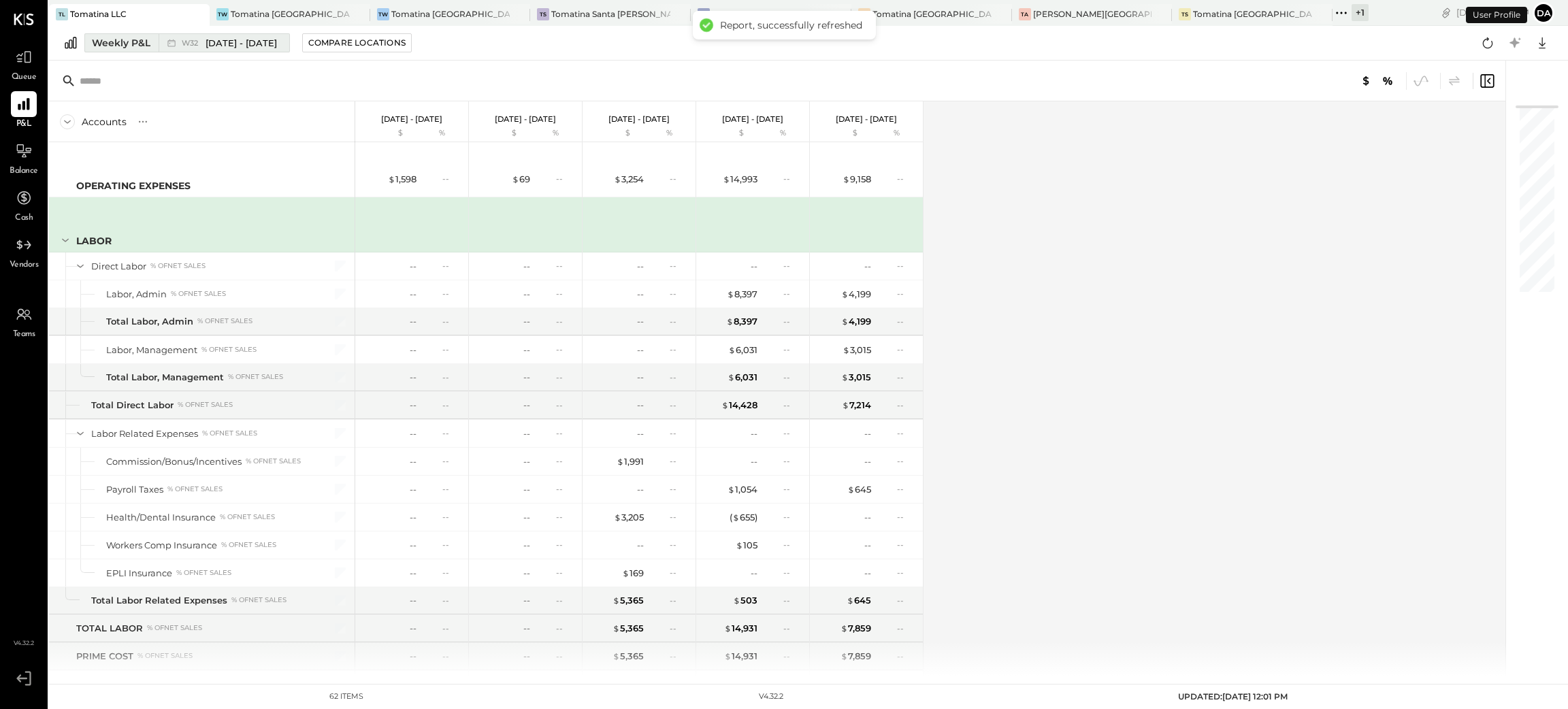
click at [127, 43] on div "Weekly P&L" at bounding box center [121, 43] width 58 height 14
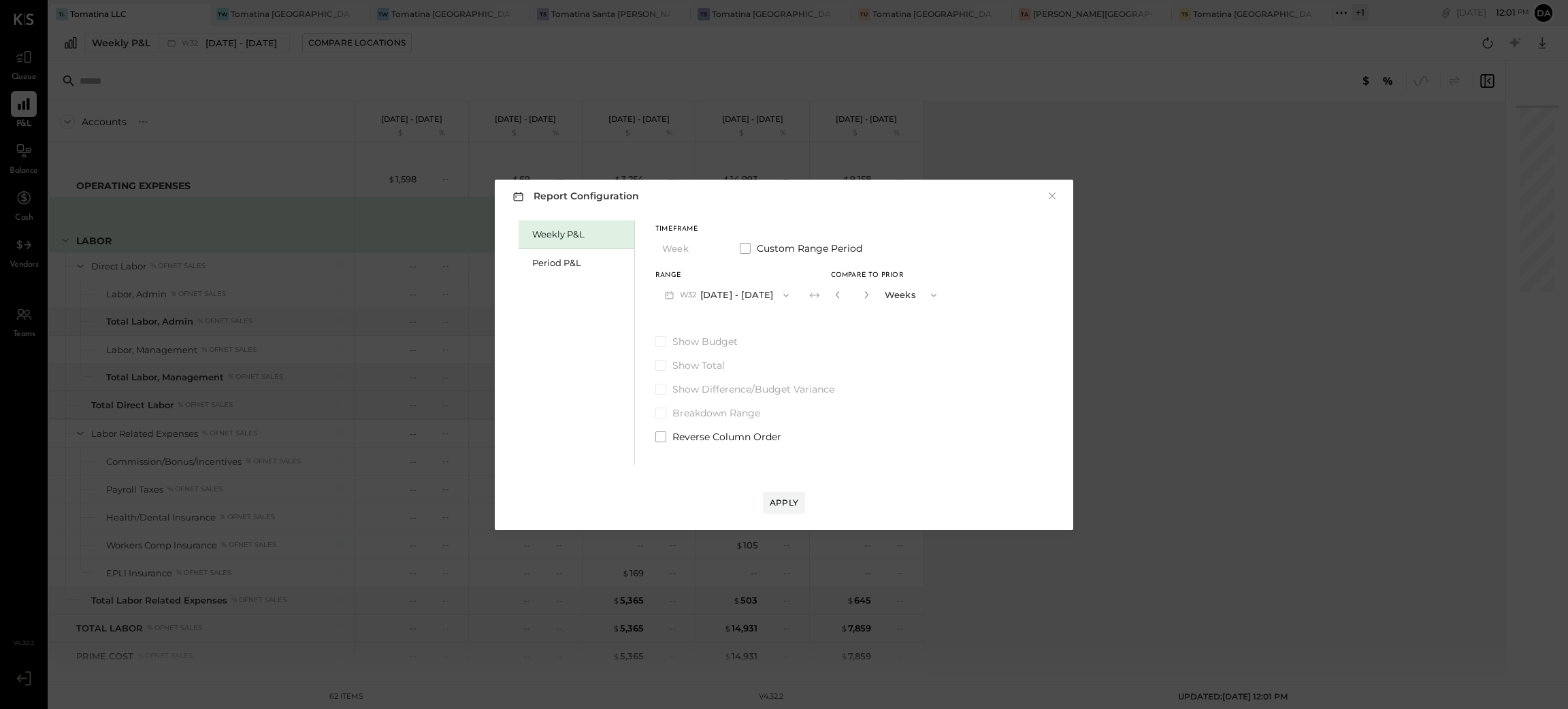
click at [727, 298] on button "W32 [DATE] - [DATE]" at bounding box center [726, 295] width 143 height 25
click at [566, 260] on div "Period P&L" at bounding box center [579, 262] width 96 height 13
click at [719, 293] on button "P08 [DATE] - [DATE]" at bounding box center [726, 295] width 141 height 25
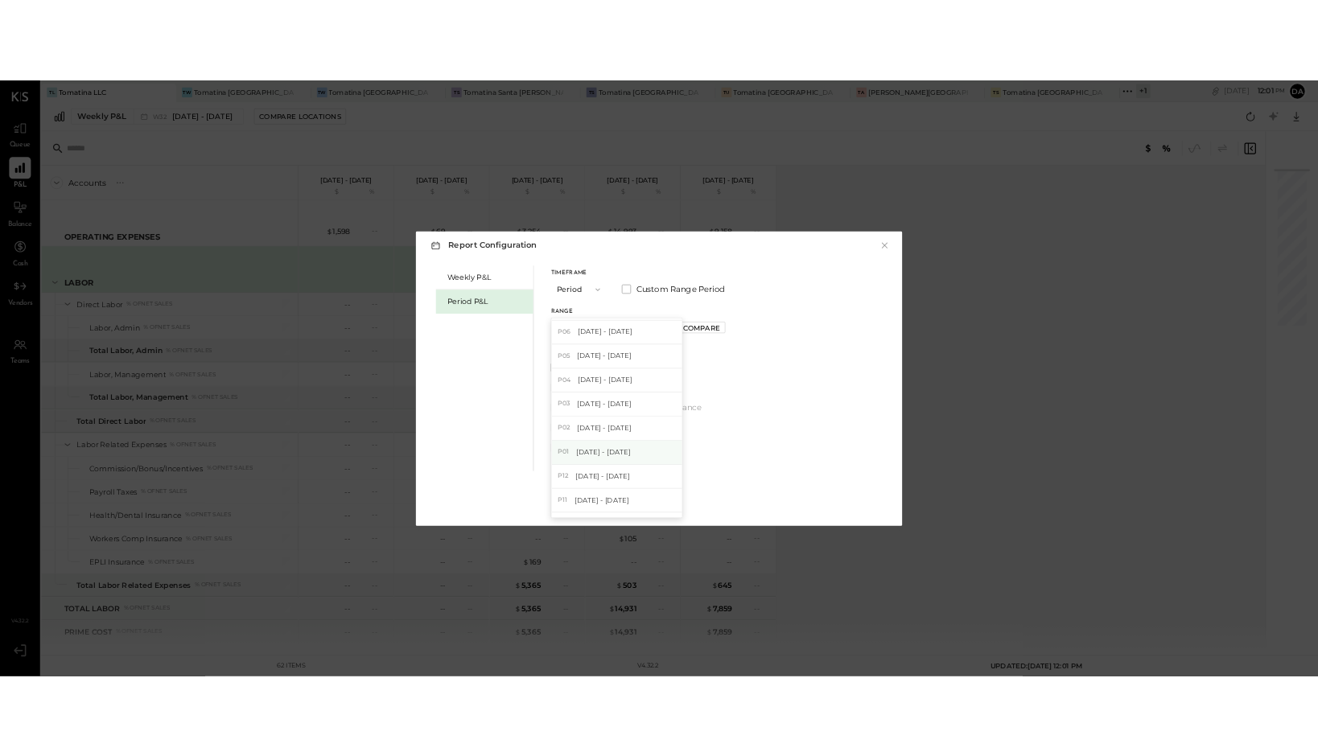
scroll to position [91, 0]
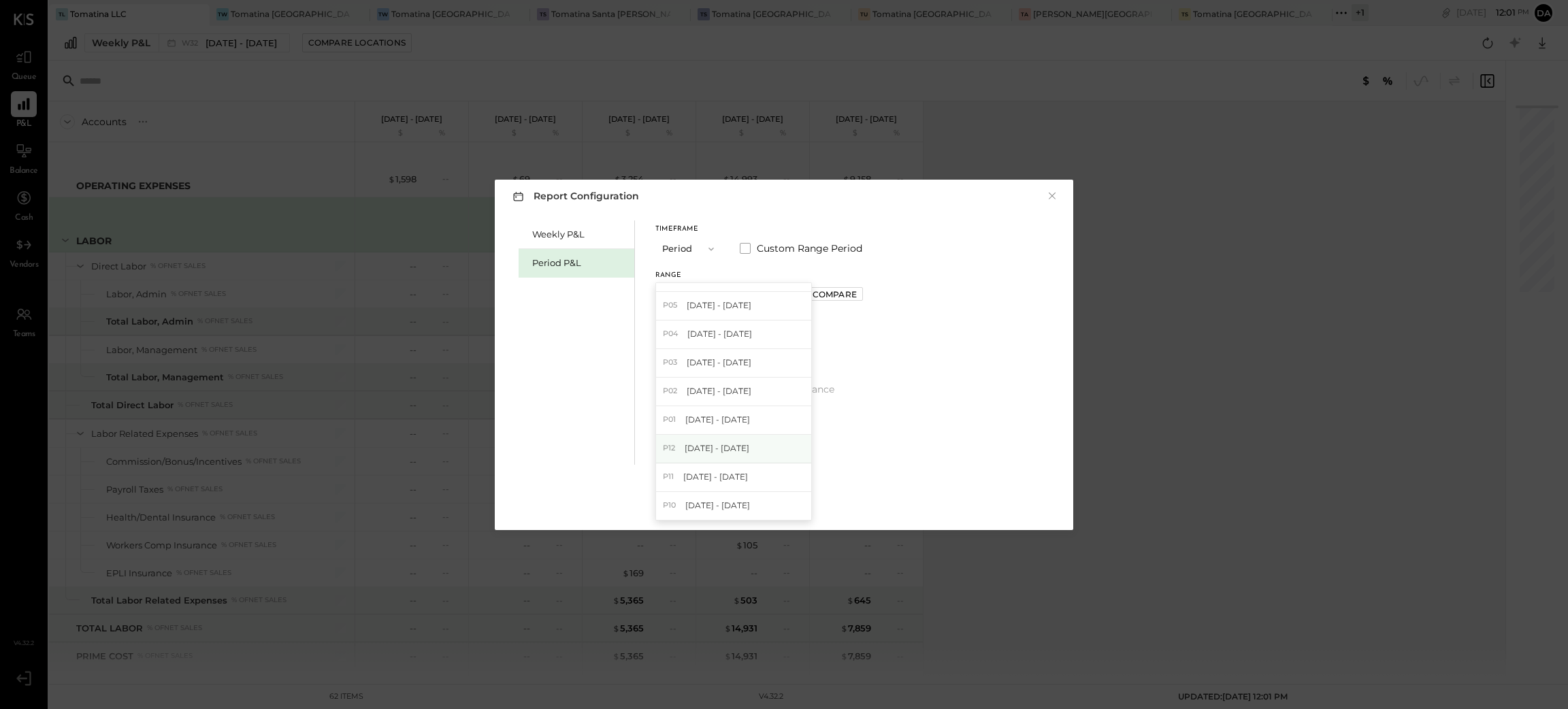
click at [732, 448] on span "[DATE] - [DATE]" at bounding box center [716, 448] width 64 height 12
click at [847, 297] on div "Compare" at bounding box center [831, 294] width 44 height 12
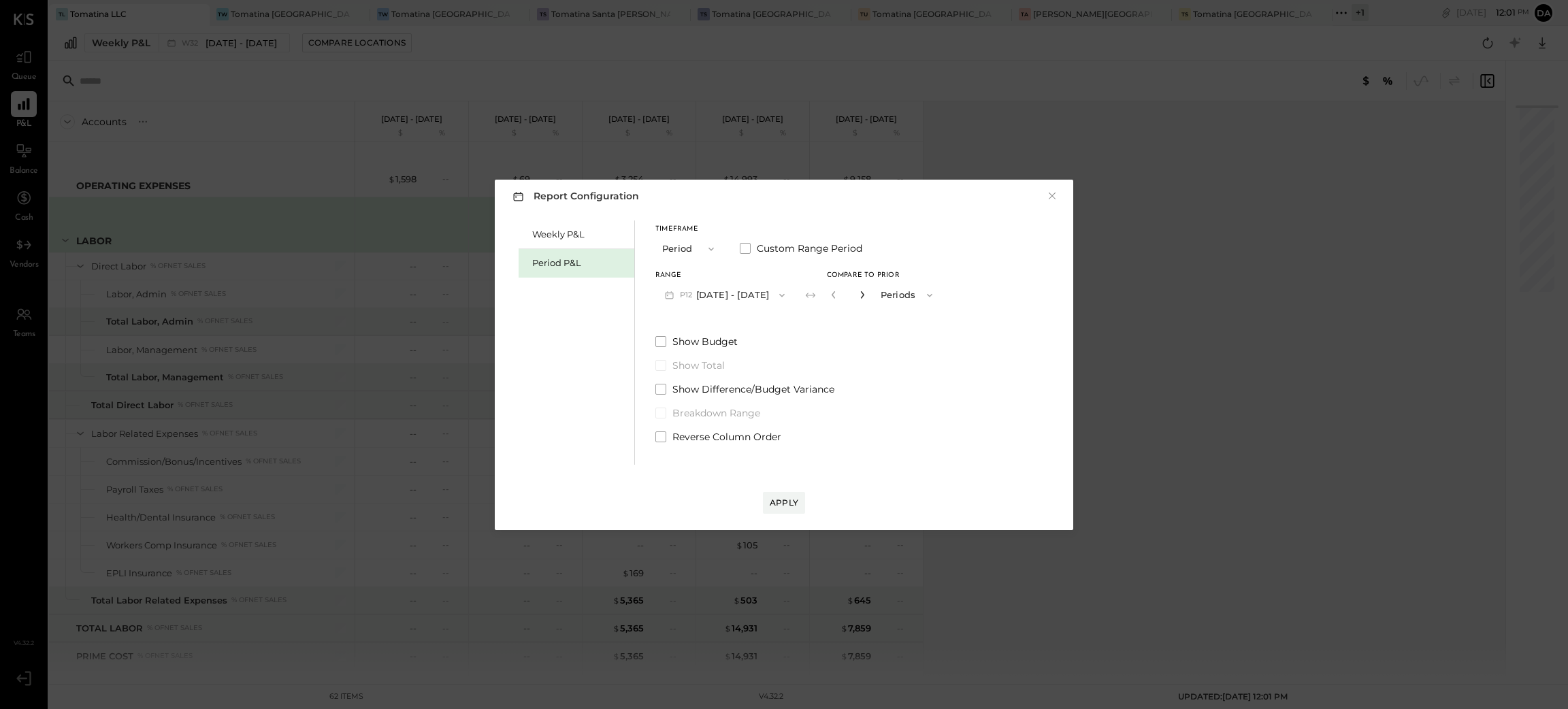
click at [866, 294] on icon "button" at bounding box center [863, 295] width 8 height 8
type input "*"
click at [790, 501] on div "Apply" at bounding box center [784, 503] width 29 height 12
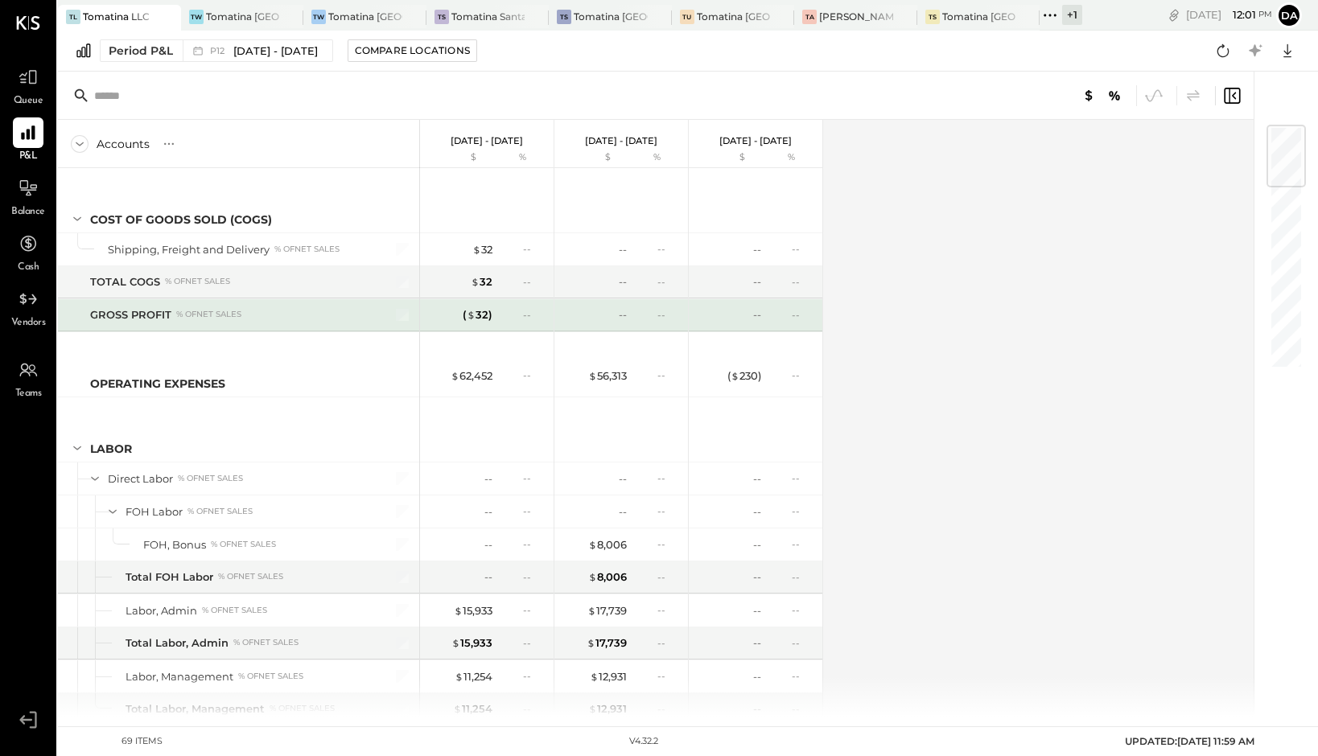
drag, startPoint x: 723, startPoint y: 313, endPoint x: 973, endPoint y: 261, distance: 254.8
click at [726, 313] on div "--" at bounding box center [729, 314] width 64 height 15
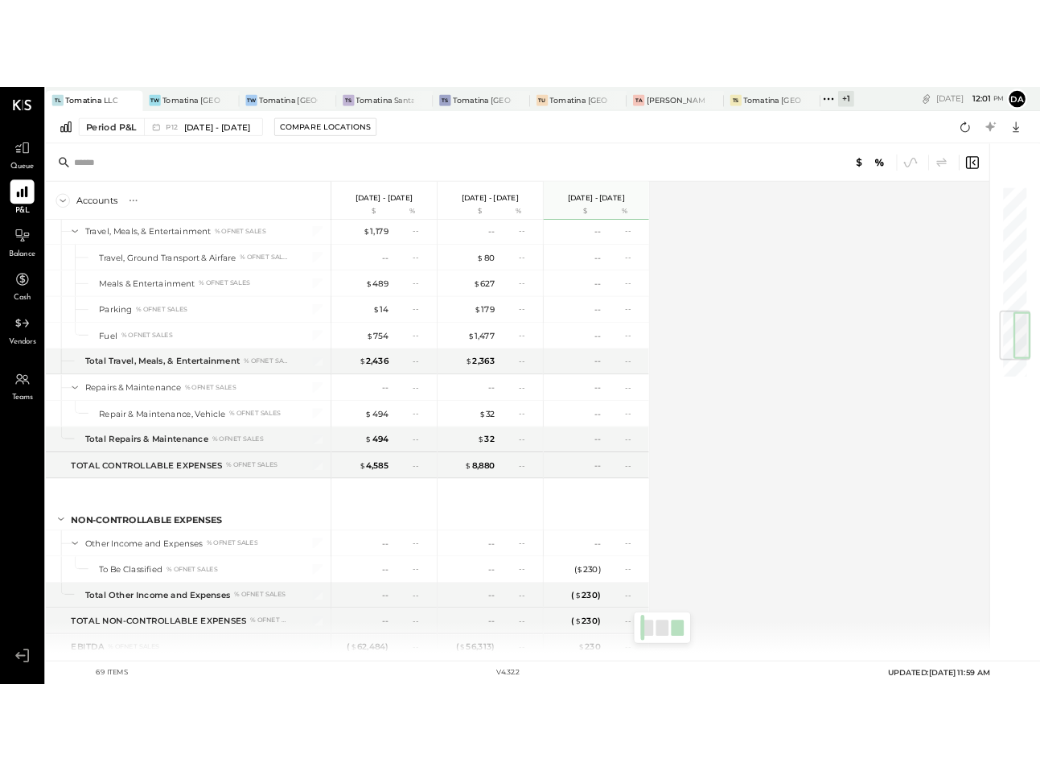
scroll to position [1571, 0]
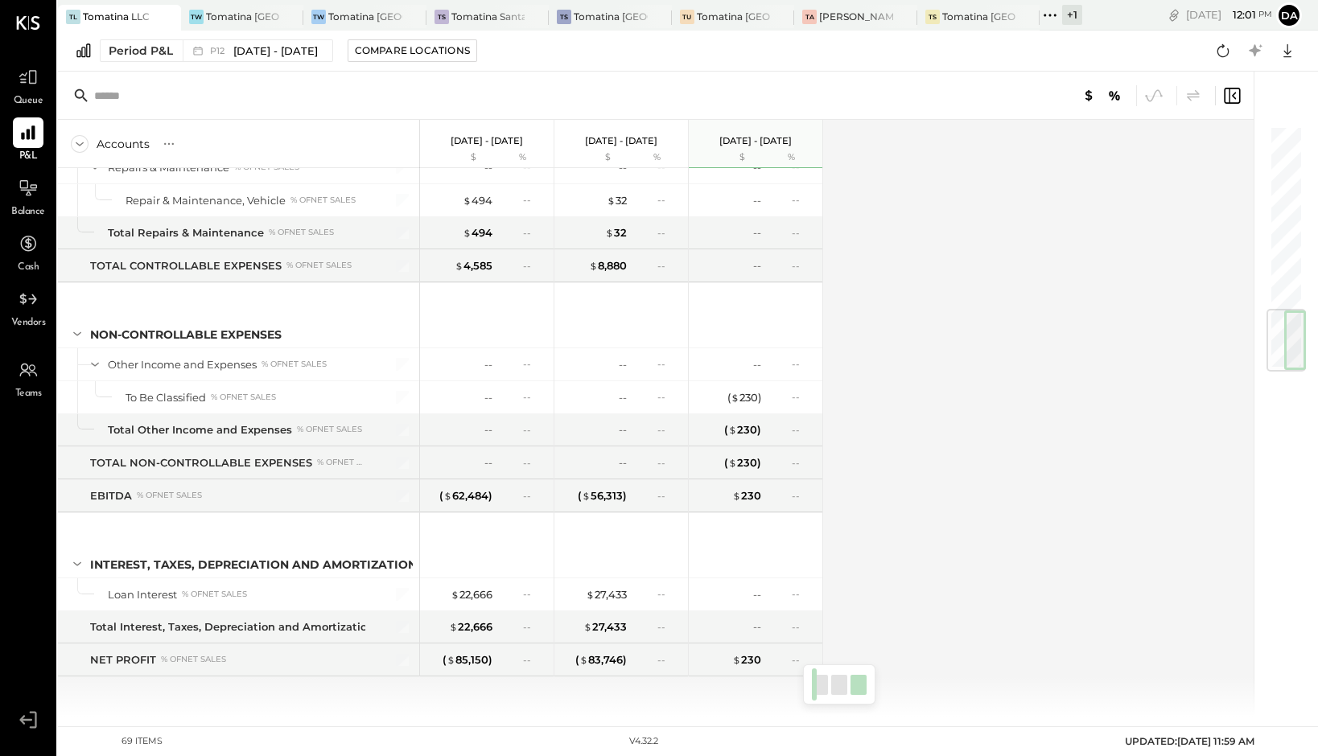
drag, startPoint x: 1277, startPoint y: 166, endPoint x: 1240, endPoint y: 409, distance: 245.8
click at [1240, 409] on div "Accounts S % GL [DATE] - [DATE] $ % [DATE] - [DATE] $ % [DATE] - [DATE] $ % COS…" at bounding box center [680, 394] width 1244 height 645
click at [1051, 499] on div "Accounts S % GL [DATE] - [DATE] $ % [DATE] - [DATE] $ % [DATE] - [DATE] $ % COS…" at bounding box center [657, 418] width 1198 height 597
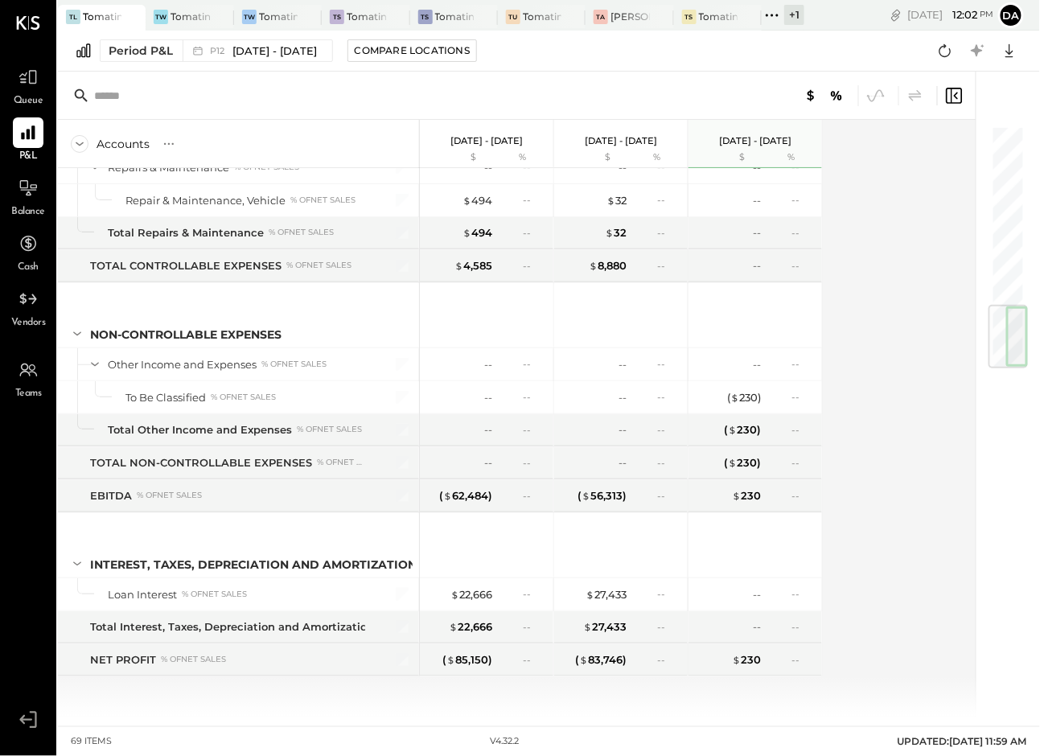
drag, startPoint x: 848, startPoint y: 256, endPoint x: 848, endPoint y: 245, distance: 10.5
click at [848, 256] on div "Accounts S % GL [DATE] - [DATE] $ % [DATE] - [DATE] $ % [DATE] - [DATE] $ % COS…" at bounding box center [518, 418] width 920 height 597
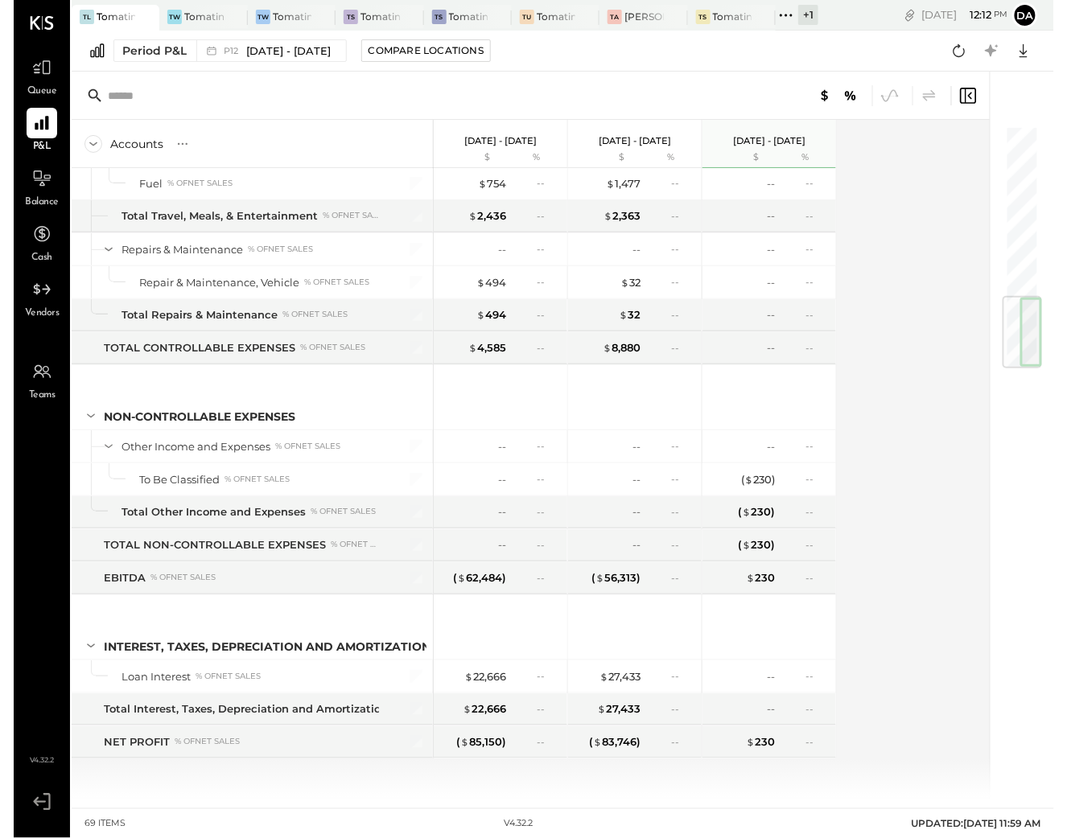
scroll to position [1489, 0]
